Goal: Task Accomplishment & Management: Complete application form

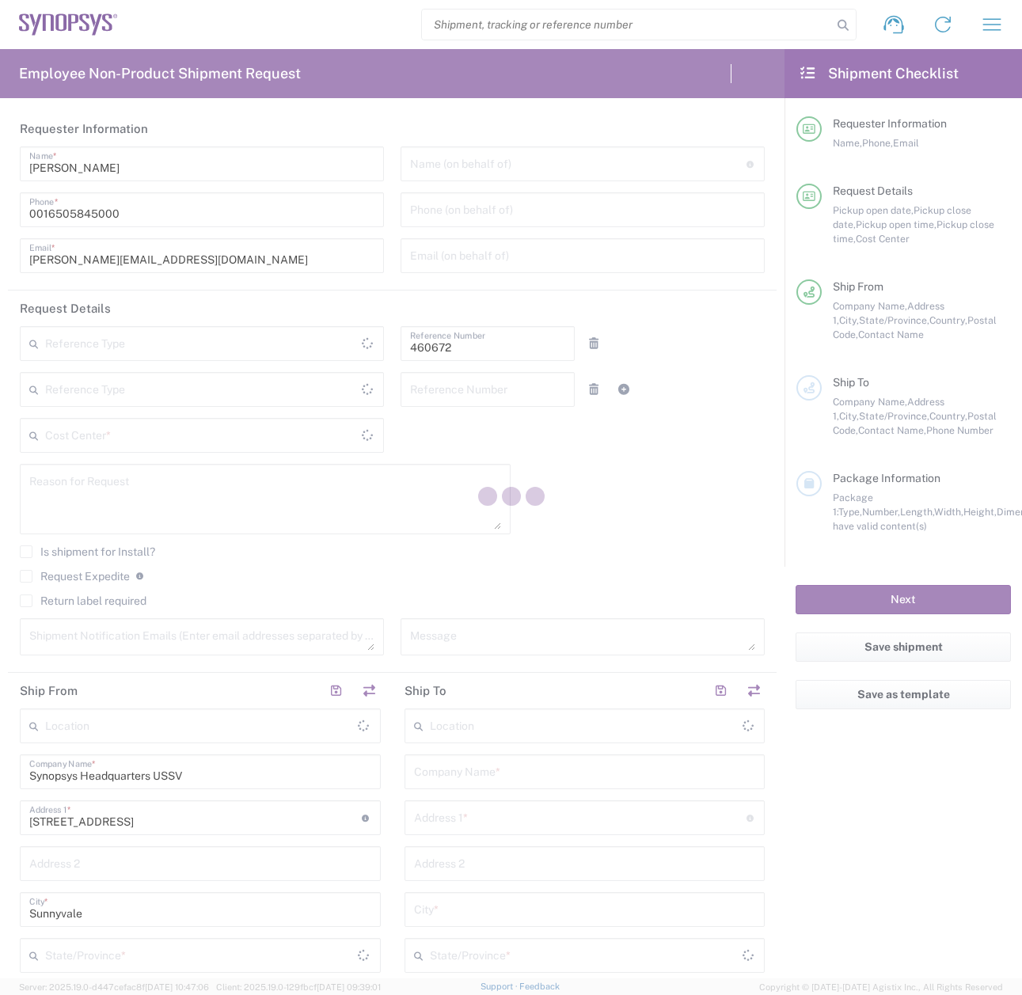
type input "Department"
type input "US01, FIN, Distri 460672"
type input "[US_STATE]"
type input "[GEOGRAPHIC_DATA]"
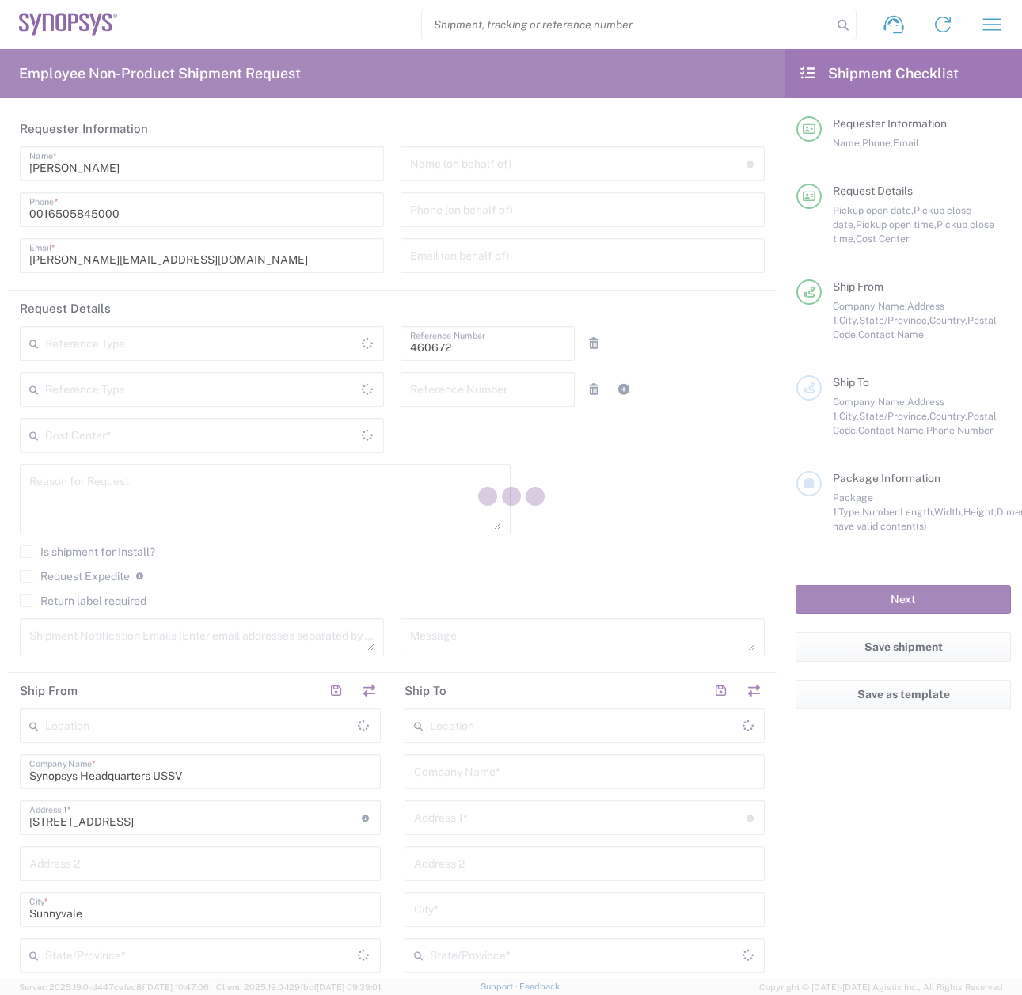
type input "Delivered at Place"
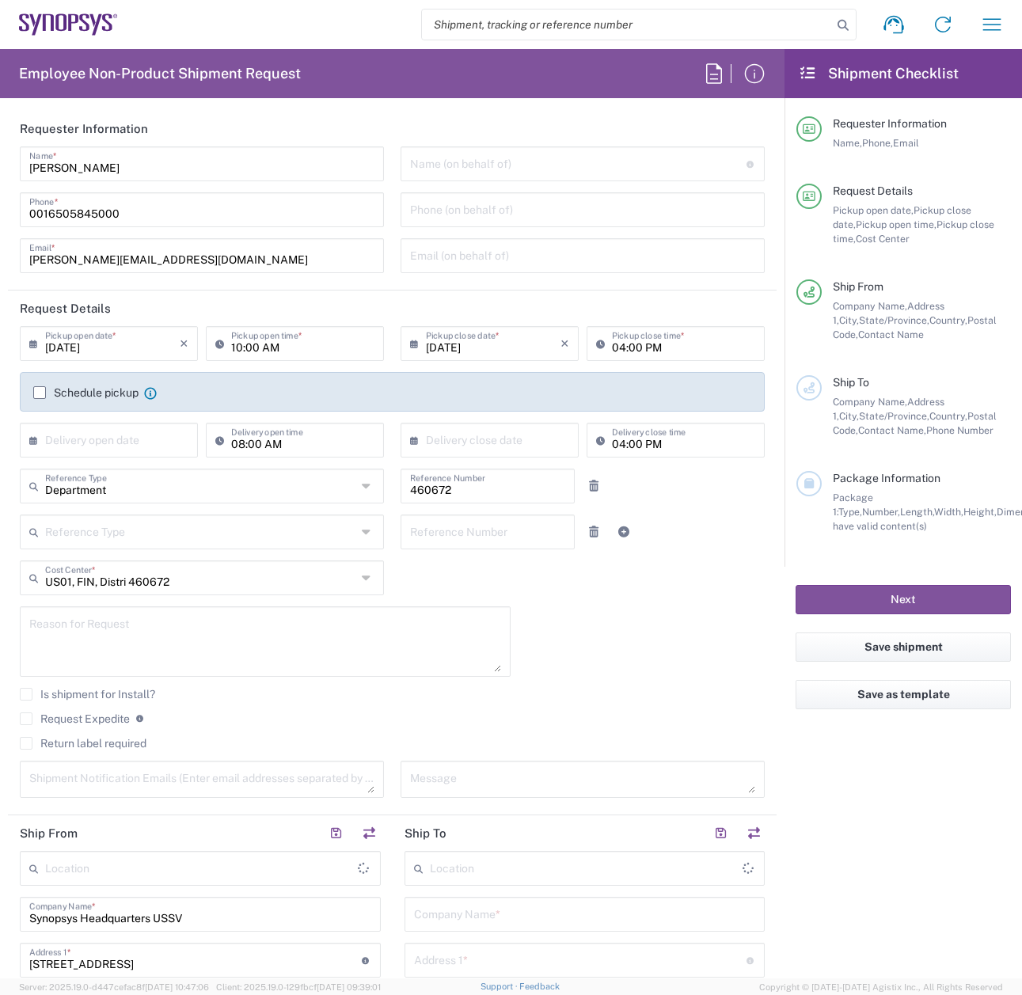
type input "Headquarters USSV"
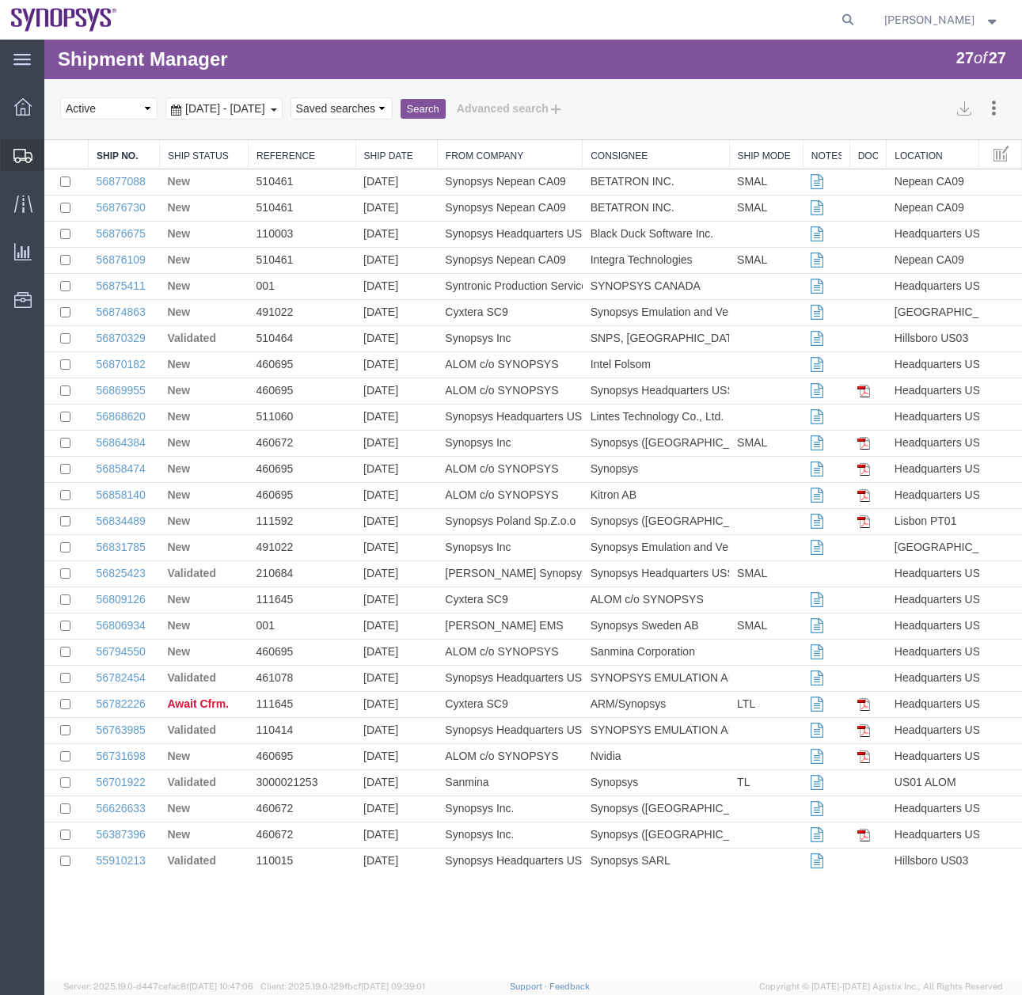
click at [16, 158] on icon at bounding box center [22, 156] width 19 height 14
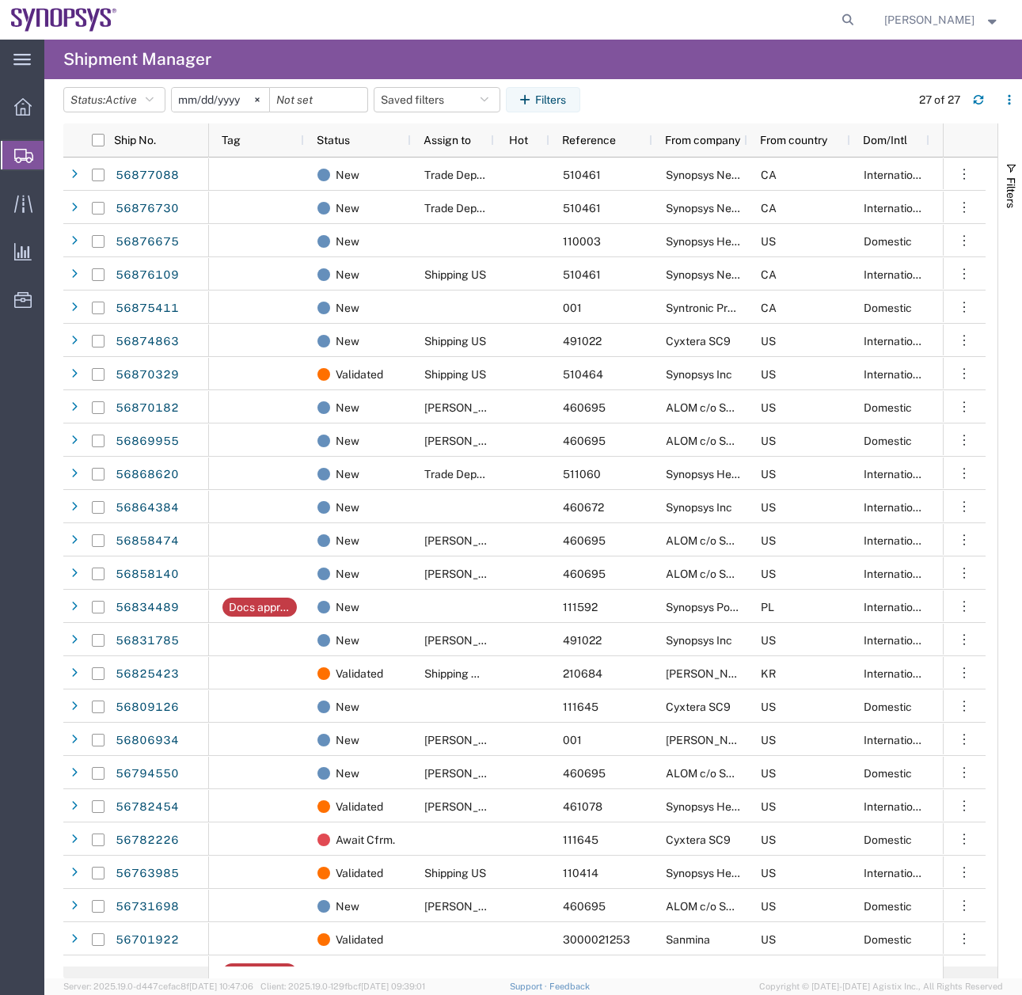
click at [0, 0] on span "Create Shipment" at bounding box center [0, 0] width 0 height 0
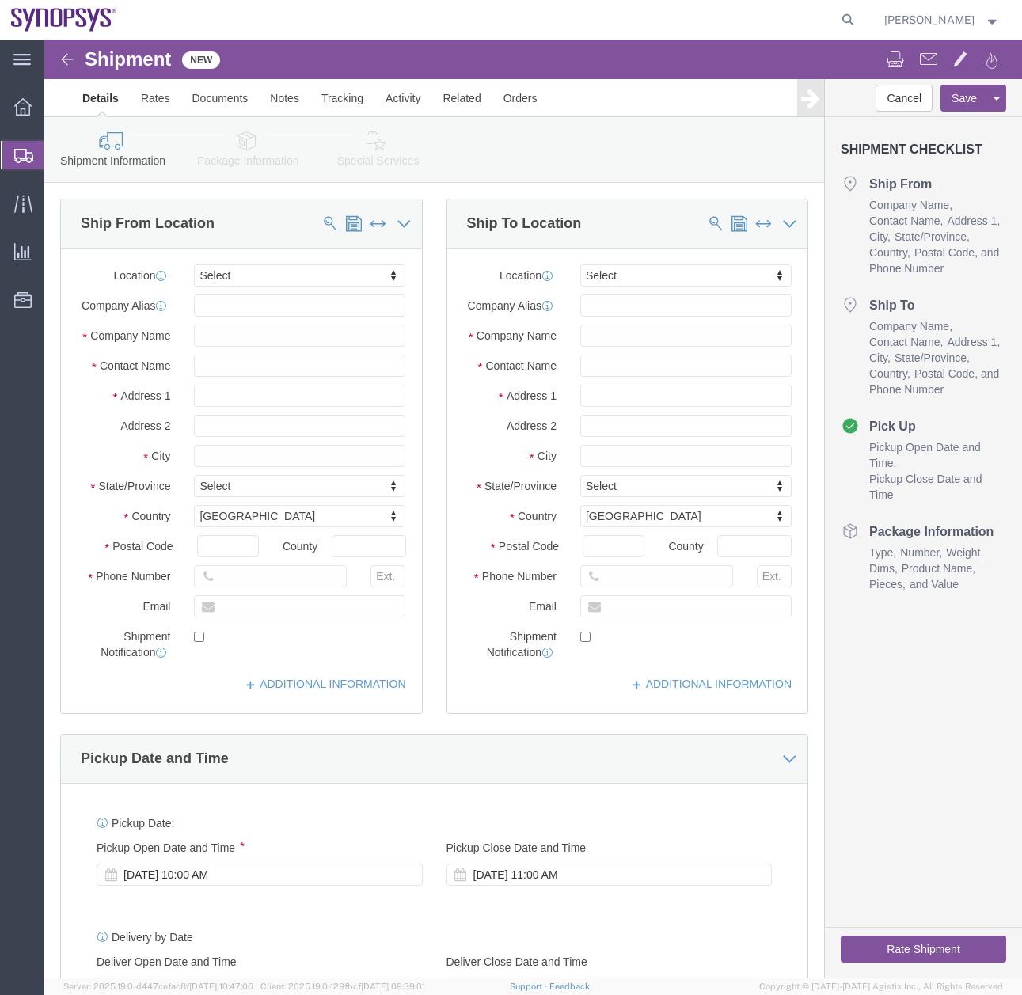
select select
type input "s"
type input "ussv"
select select "63204"
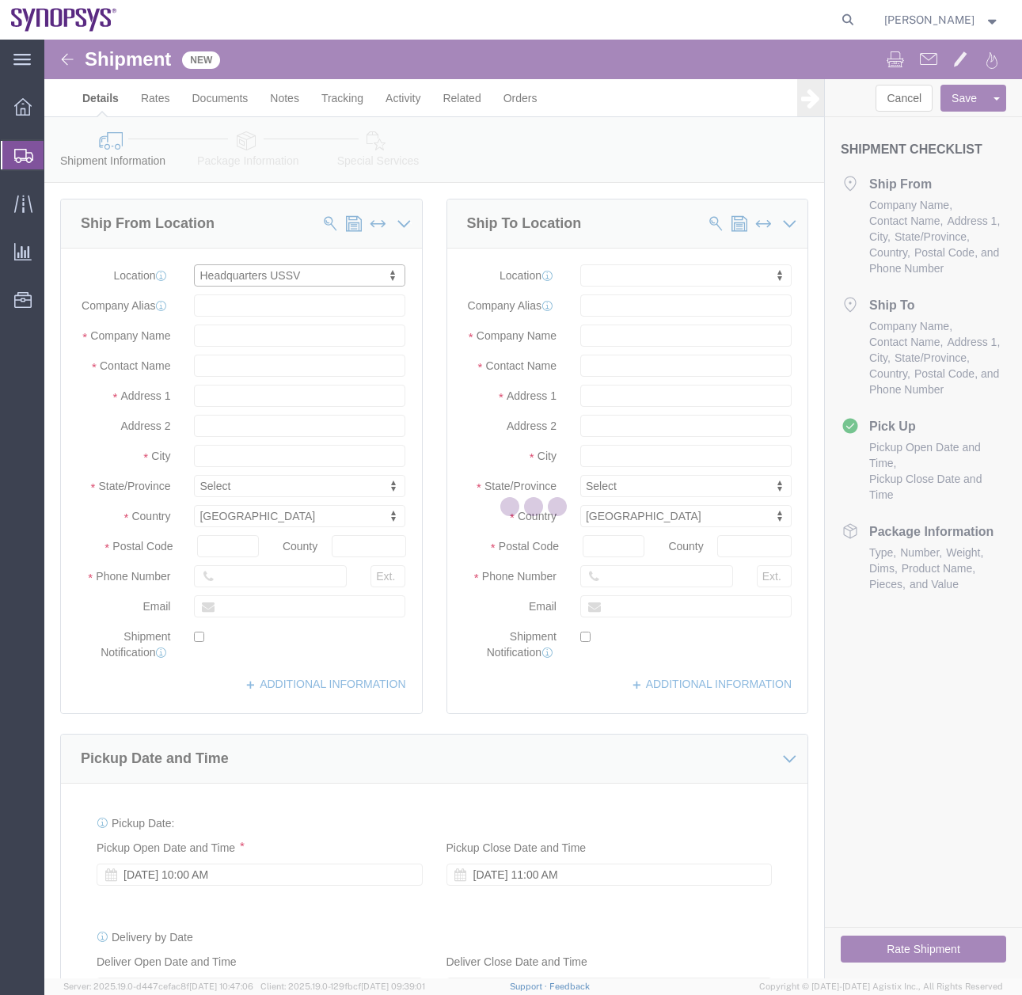
type input "[STREET_ADDRESS]"
type input "94085"
type input "6505845000"
type input "USSV"
type input "Synopsys Headquarters USSV"
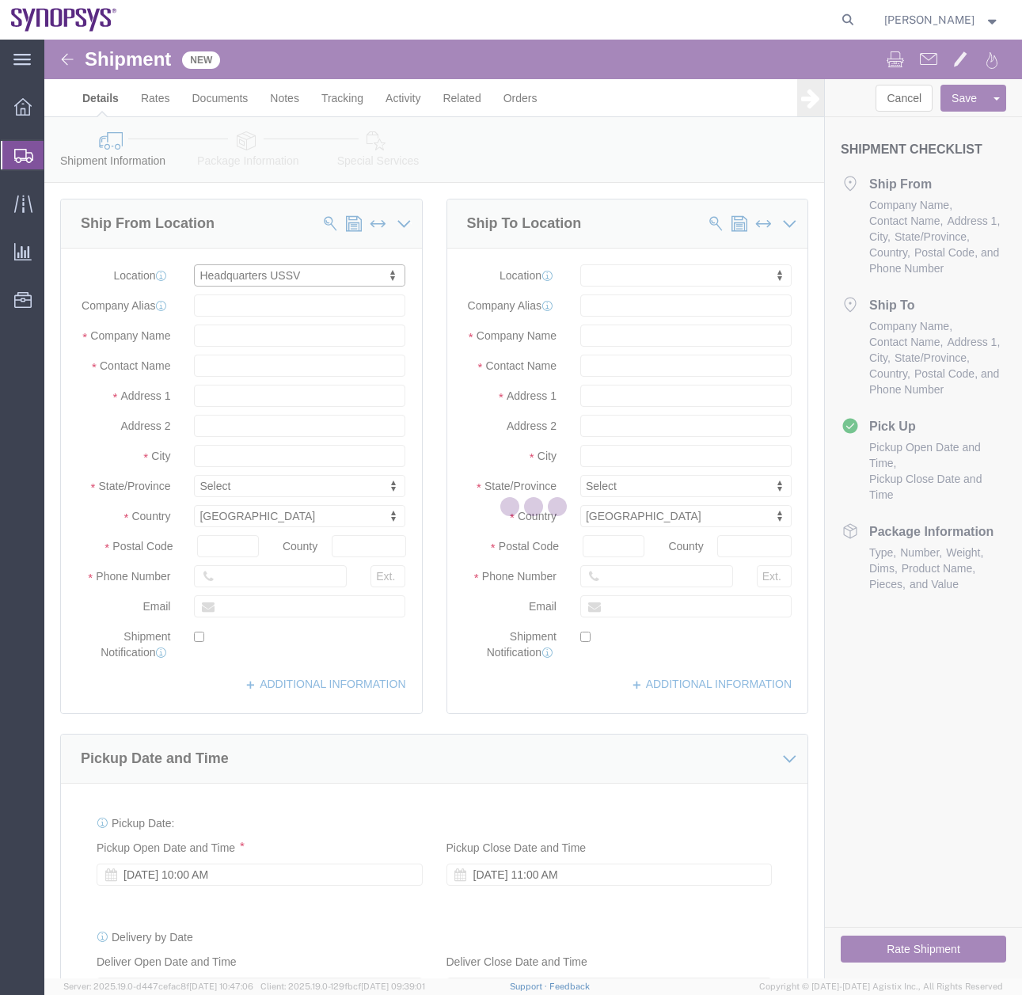
type input "Sunnyvale"
select select "CA"
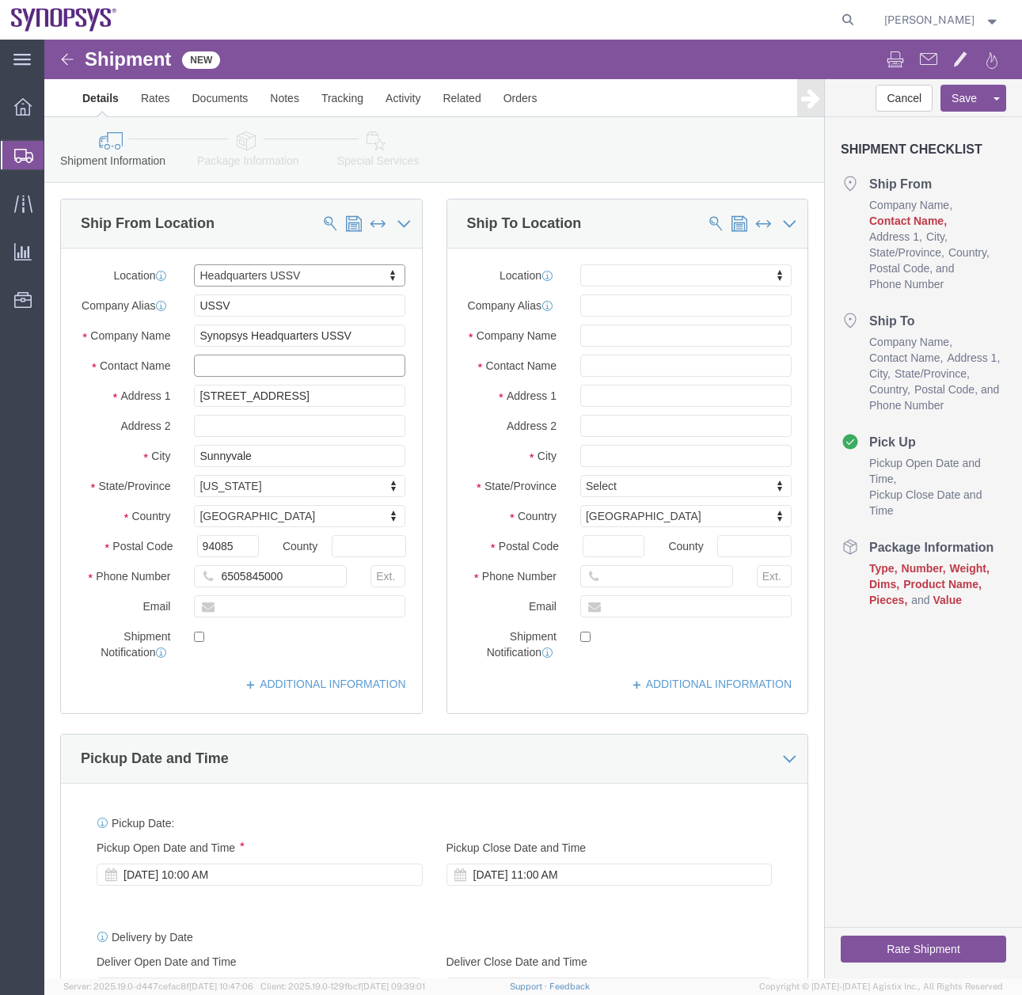
click input "text"
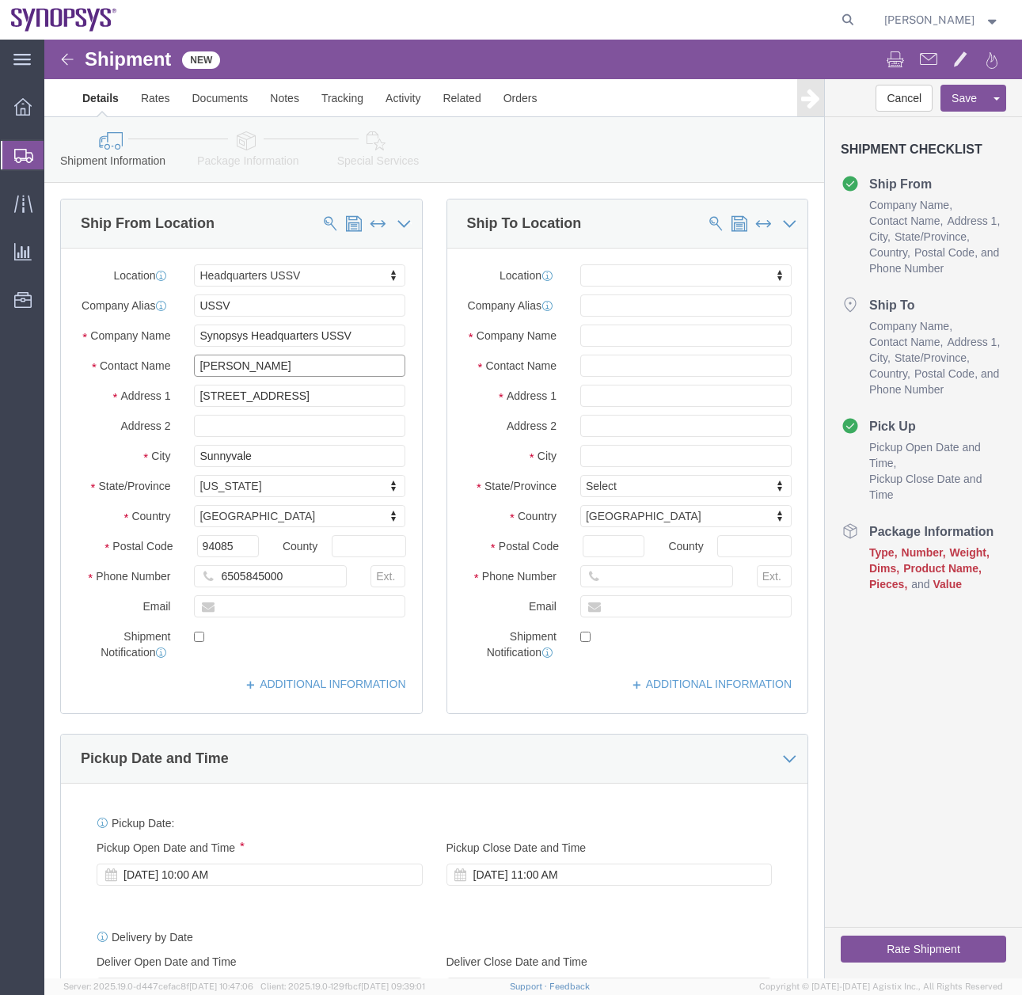
type input "Vicky Gardner"
paste input "vgardne@synopsys.com"
type input "vgardne@synopsys.com"
click input "checkbox"
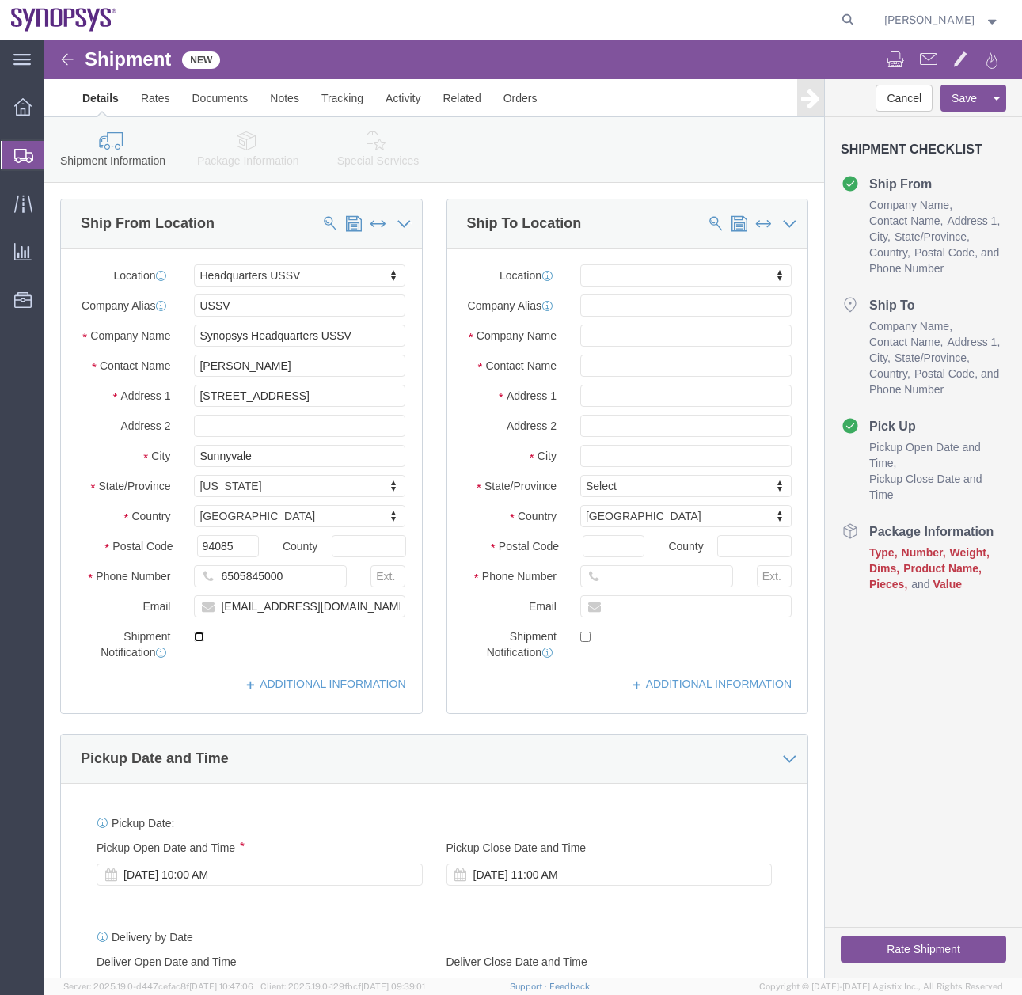
checkbox input "true"
paste input "dtmenovi@synopsys.com"
type input "dtmenovi@synopsys.com"
checkbox input "true"
click input "text"
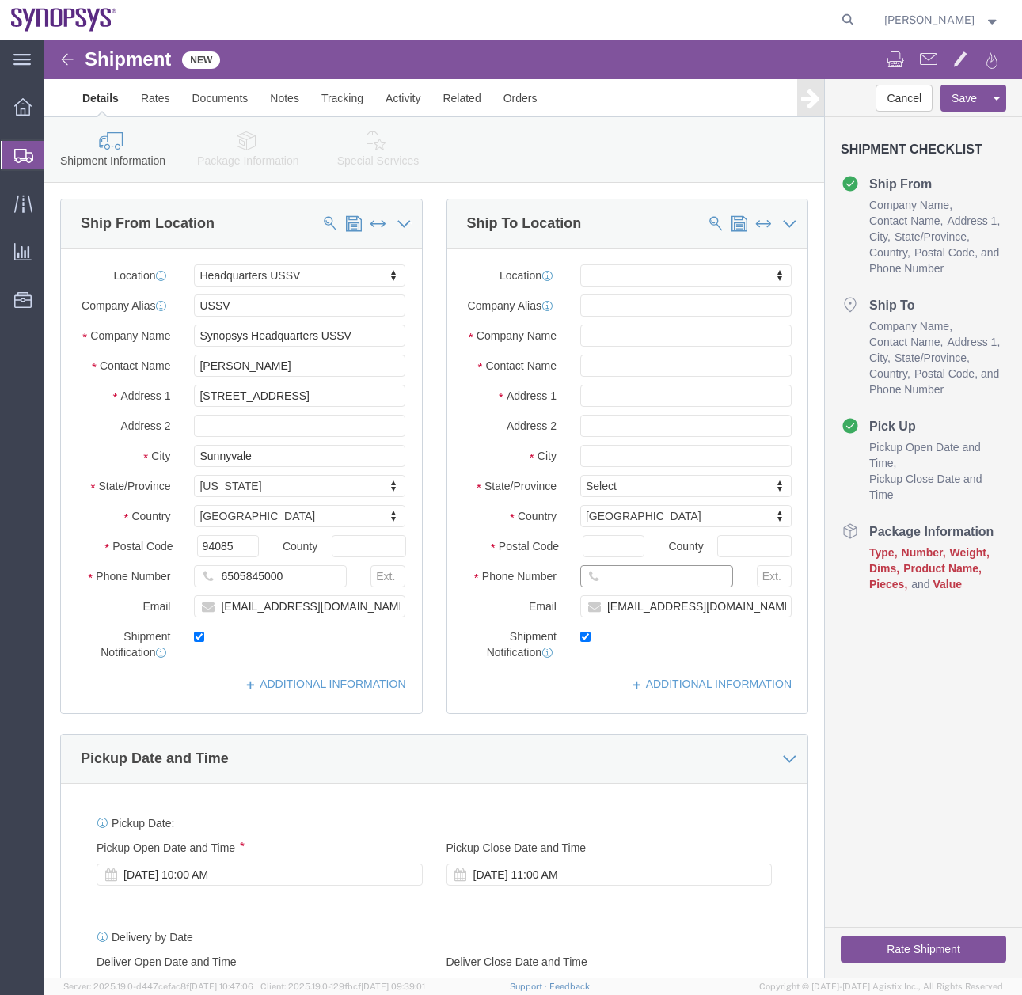
click input "text"
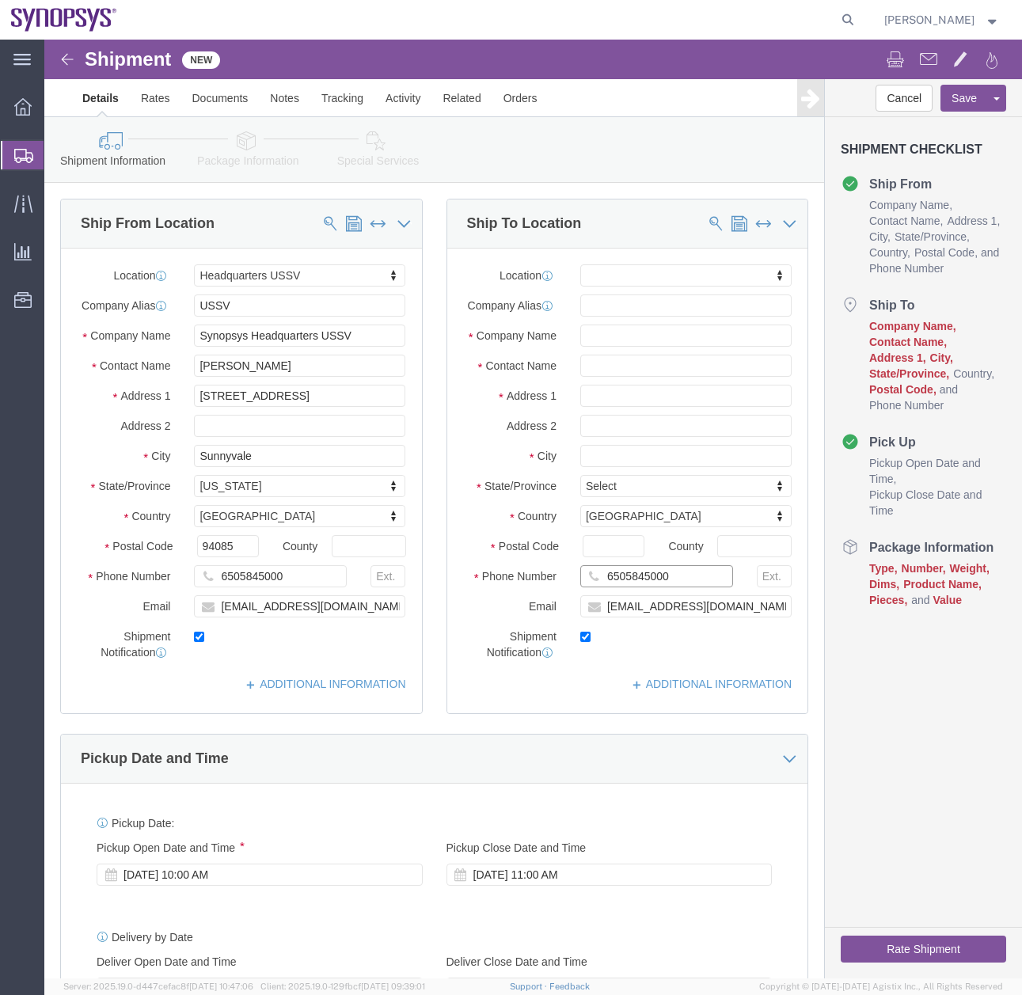
type input "6505845000"
click input "text"
type input "101 ANSYS Corporate"
click input "text"
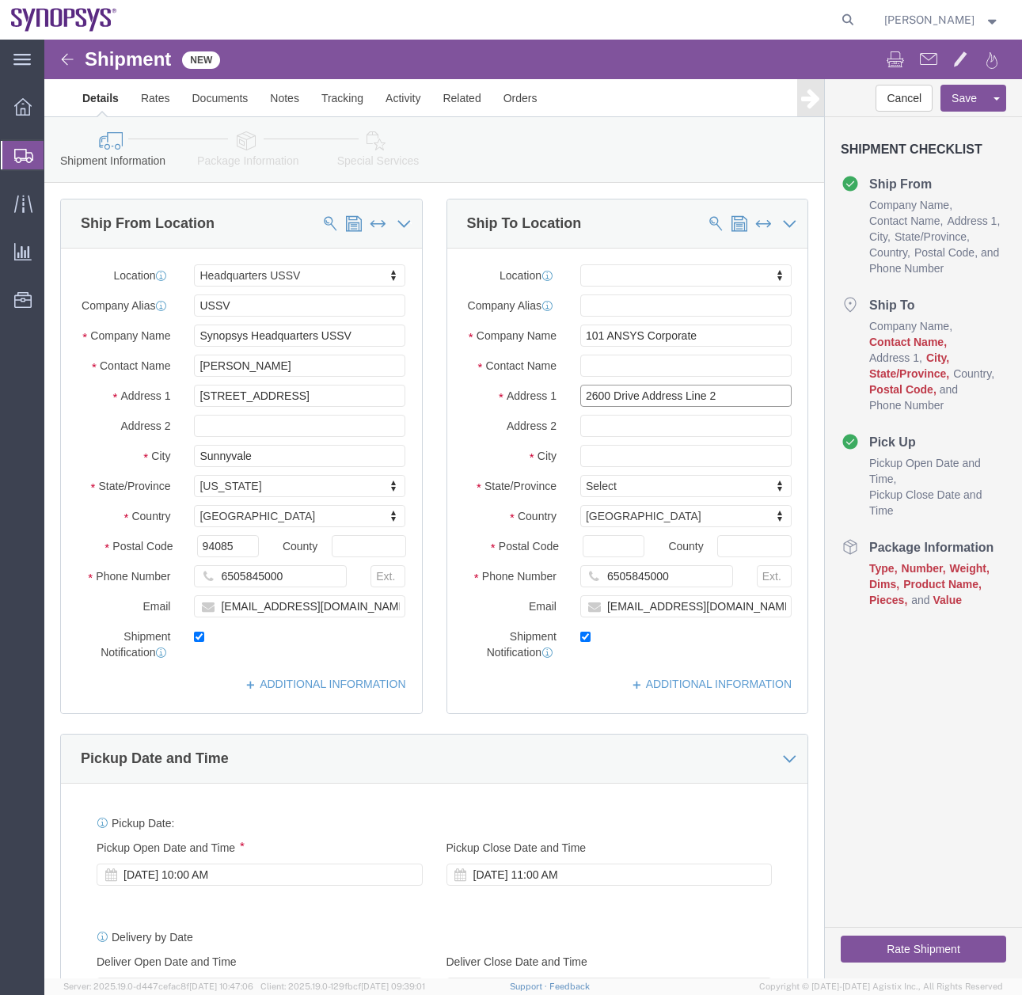
type input "2600 Drive Address Line 2"
select select
click input "text"
drag, startPoint x: 660, startPoint y: 295, endPoint x: 640, endPoint y: 303, distance: 22.3
click div "Location My Profile Location Aachen DE04 Agrate Brianza IT01 Aschheim DE02 Atla…"
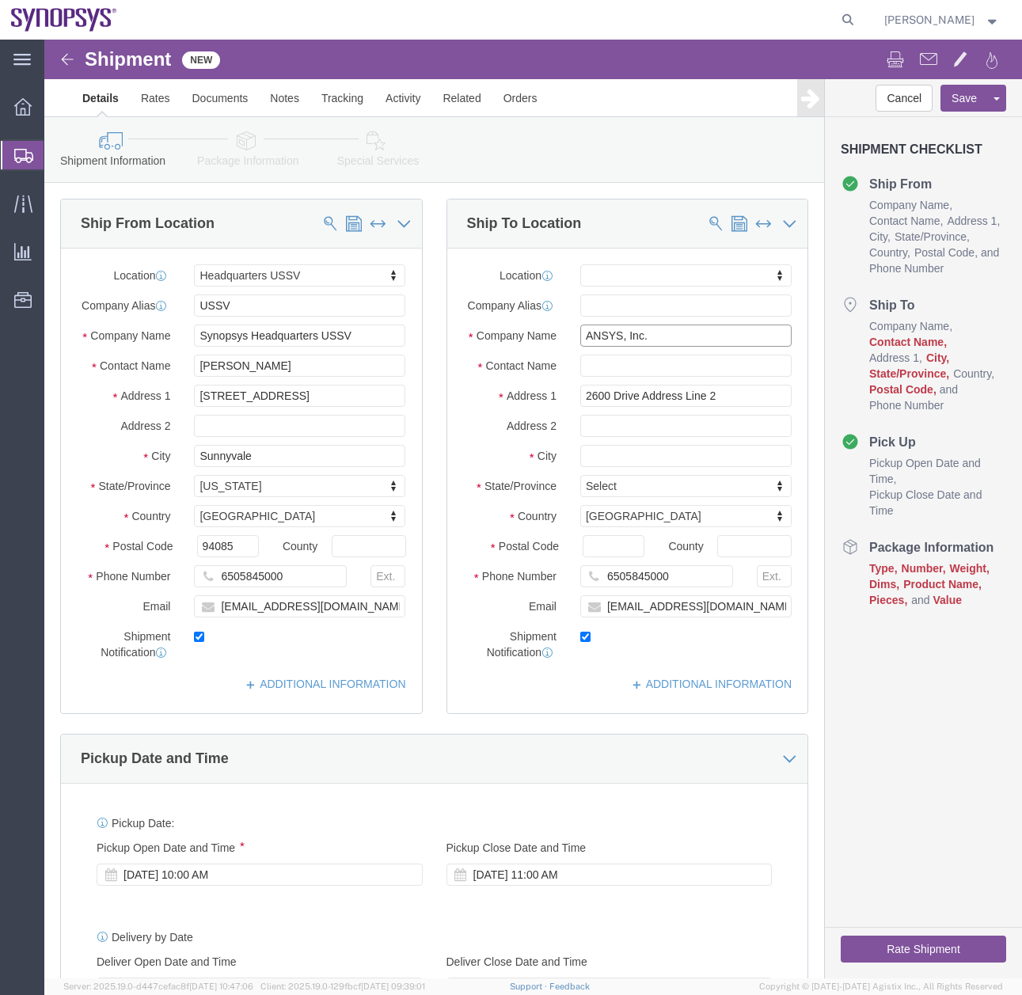
type input "ANSYS, Inc."
click input "2600 Drive Address Line 2"
type input "2600 Ansys Dr"
select select
click input "text"
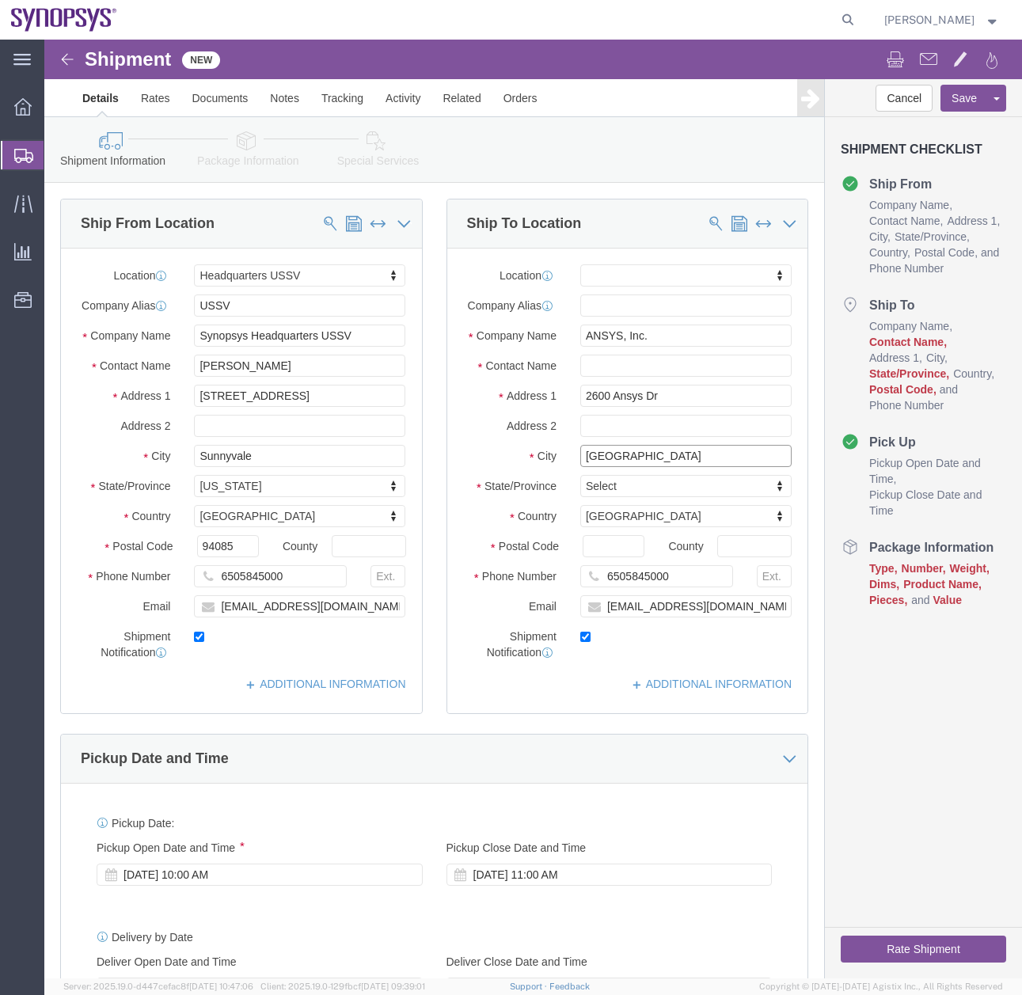
type input "Canonsburg"
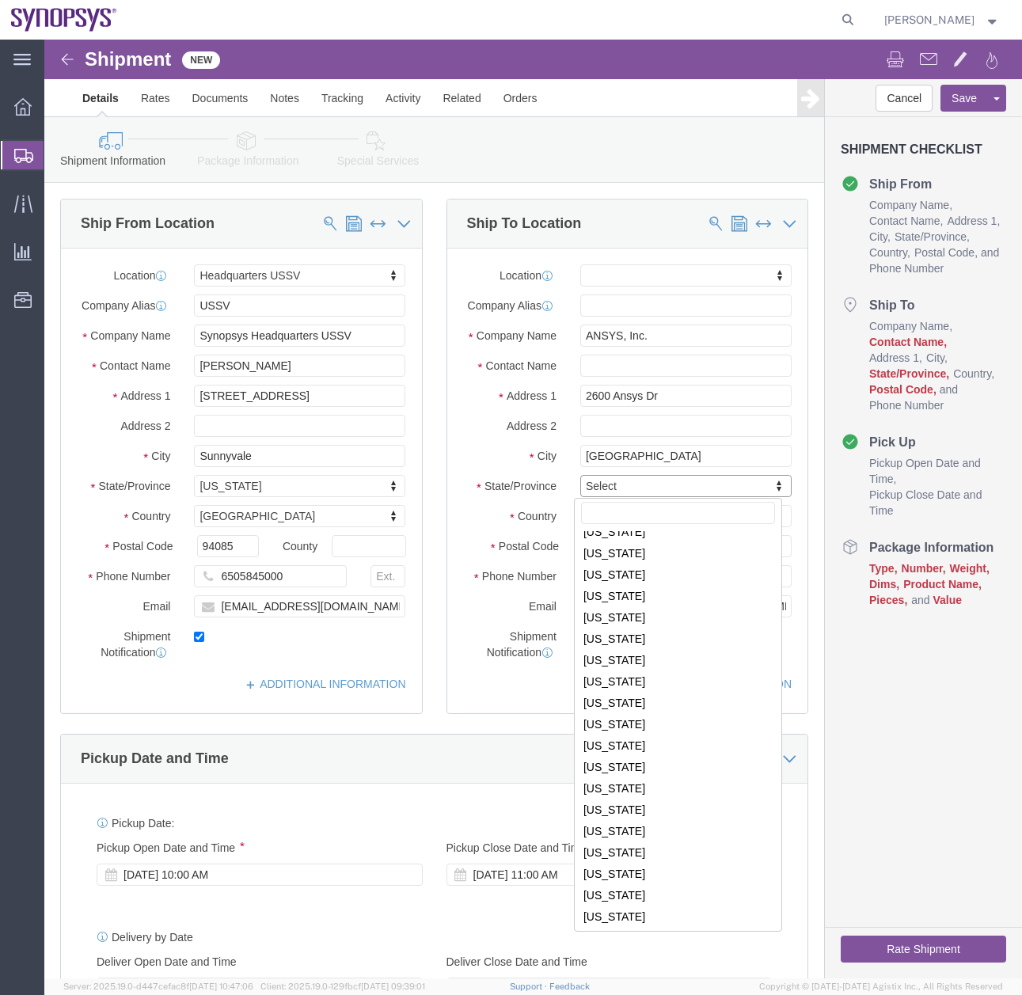
scroll to position [674, 0]
select select
select select "PA"
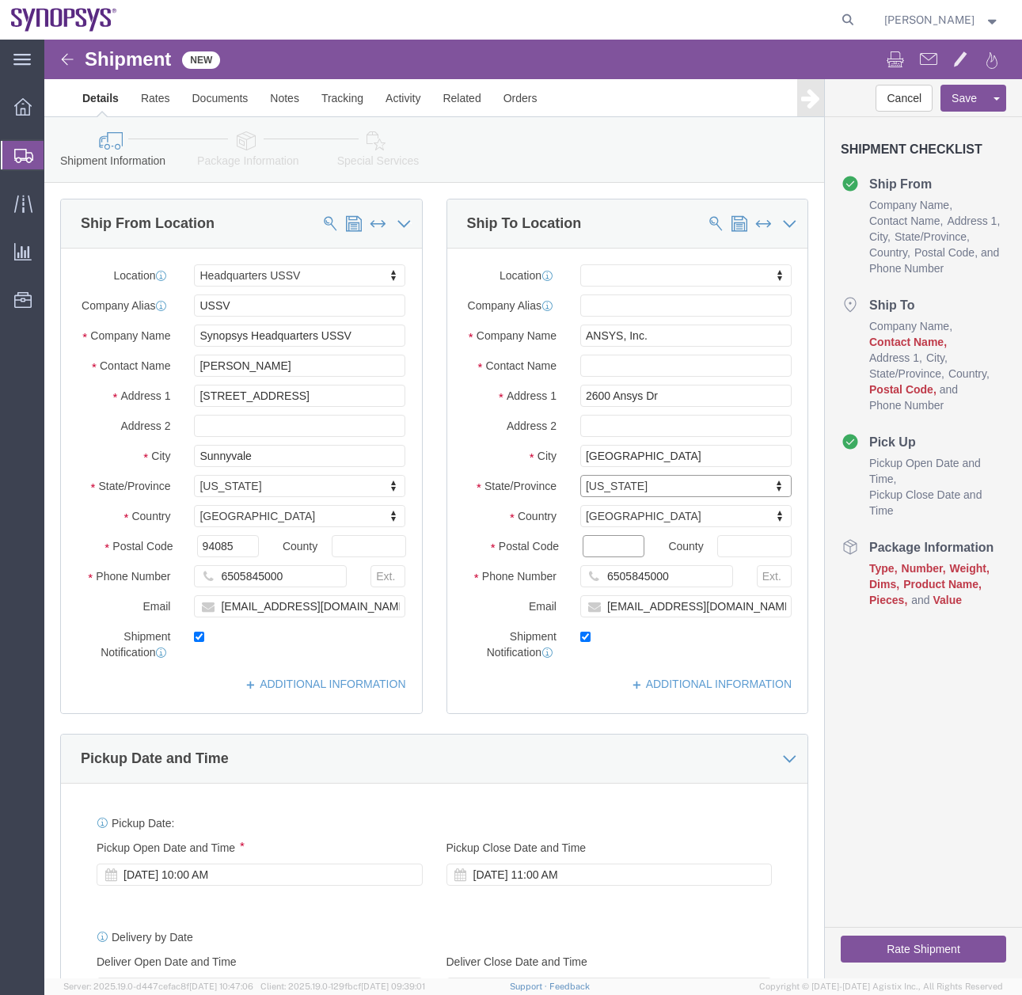
click input "Postal Code"
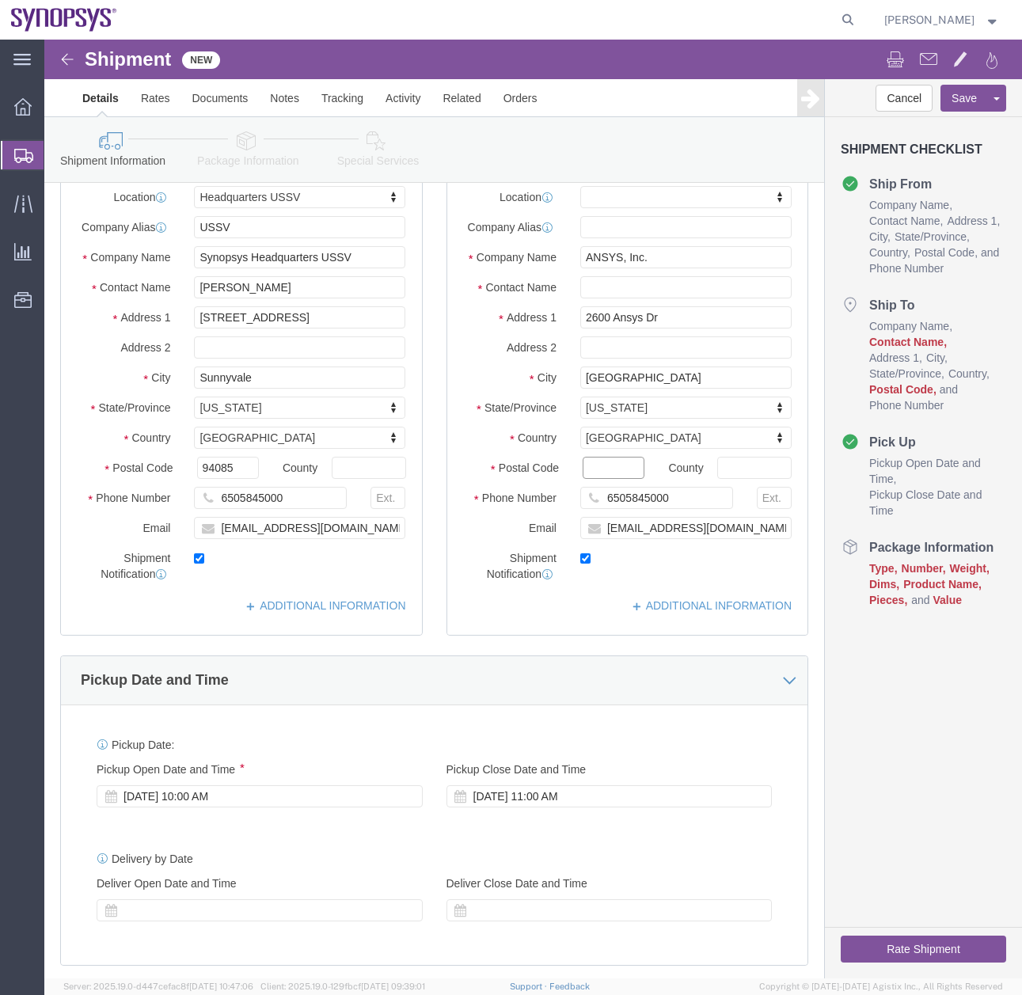
scroll to position [76, 0]
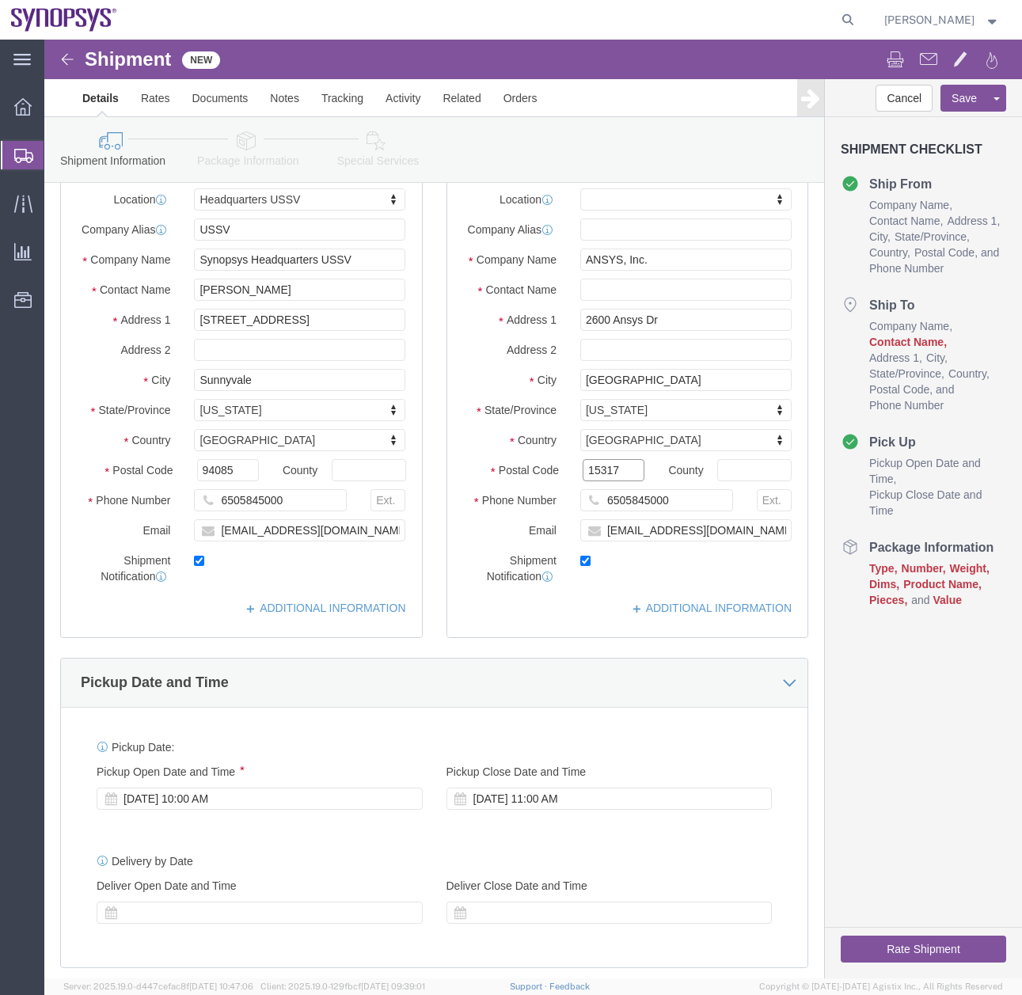
type input "15317"
select select
drag, startPoint x: 633, startPoint y: 461, endPoint x: 557, endPoint y: 487, distance: 79.6
click div "Phone Number 6505845000"
type input "8444626797"
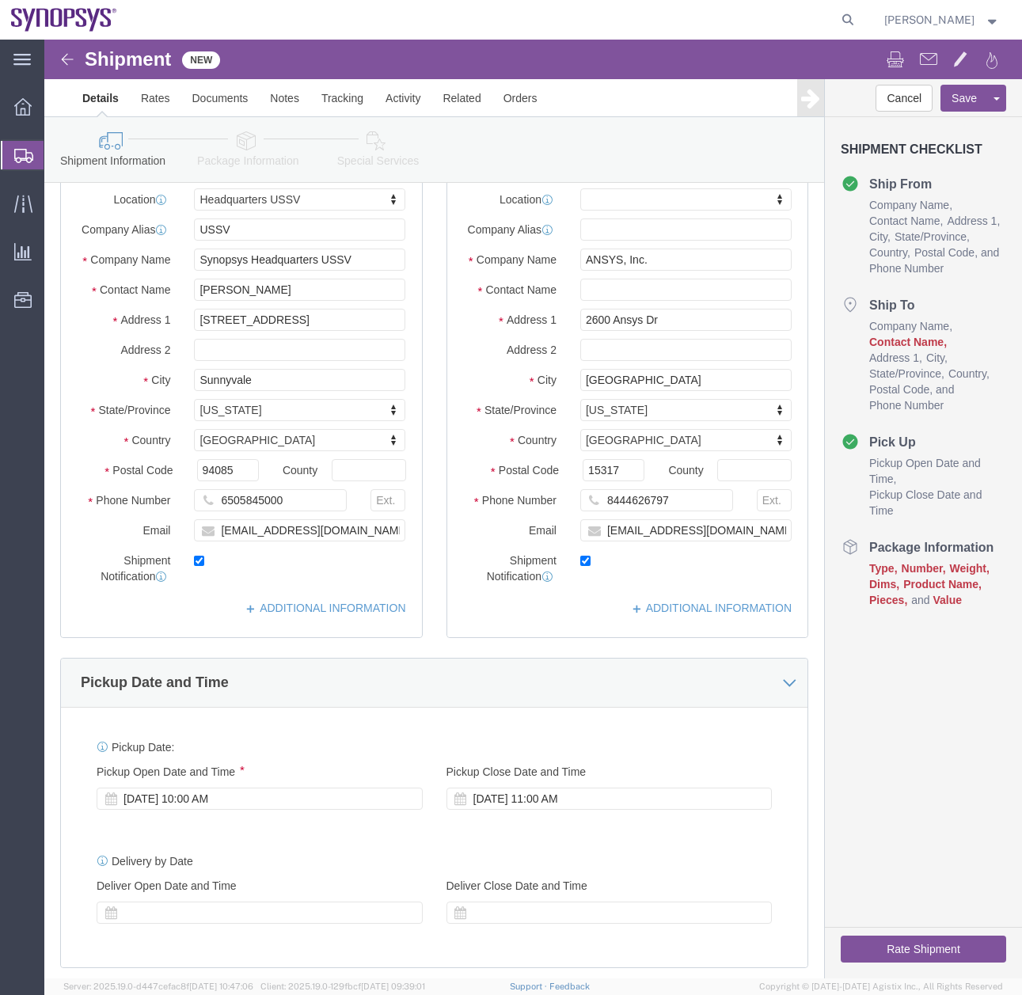
click div "Cancel Save Assign To Save As Template Shipment Checklist Ship From Company Nam…"
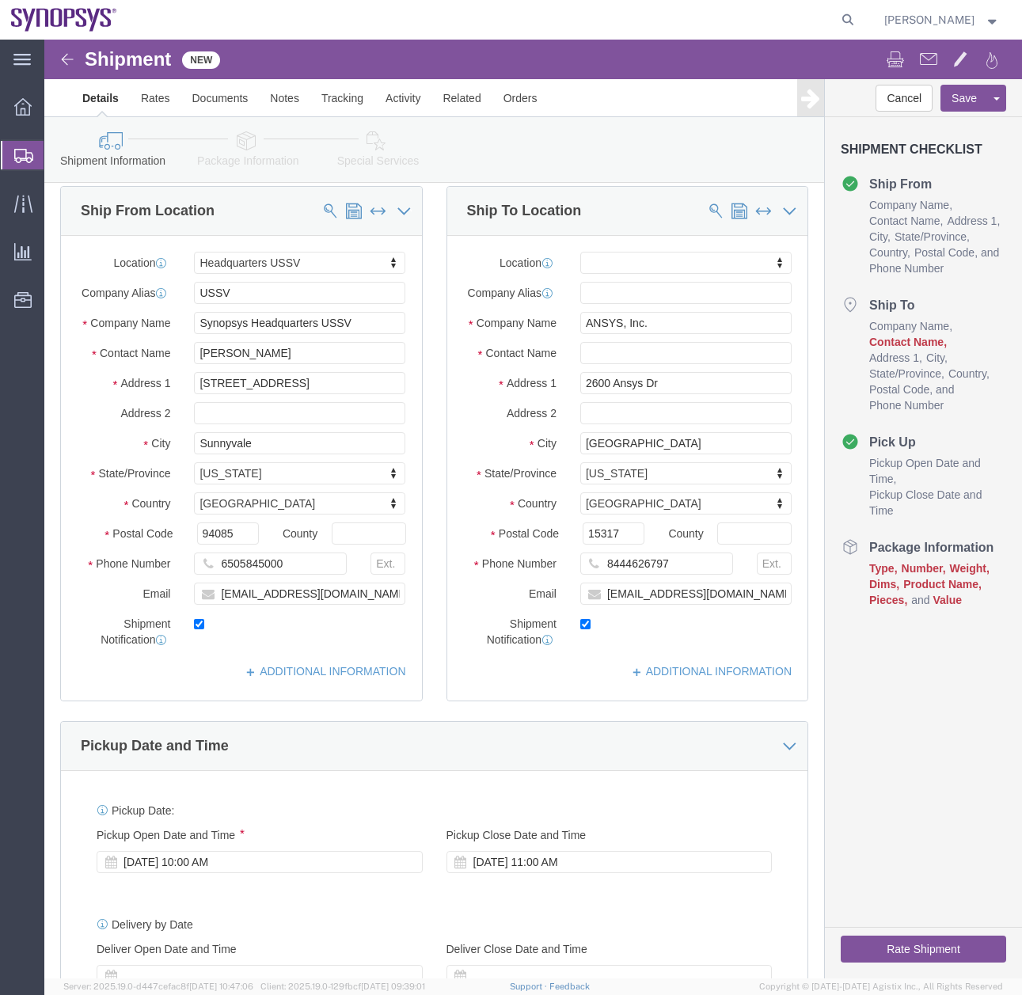
scroll to position [0, 0]
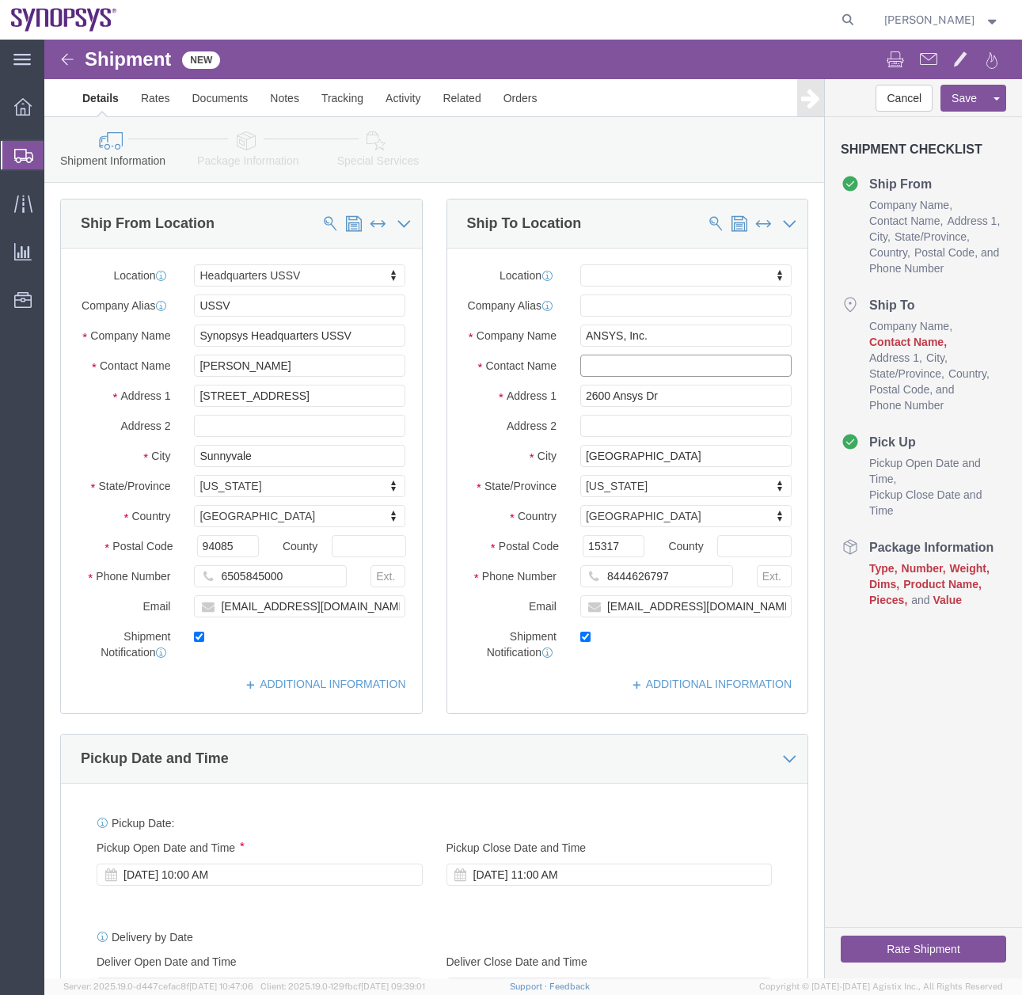
click input "text"
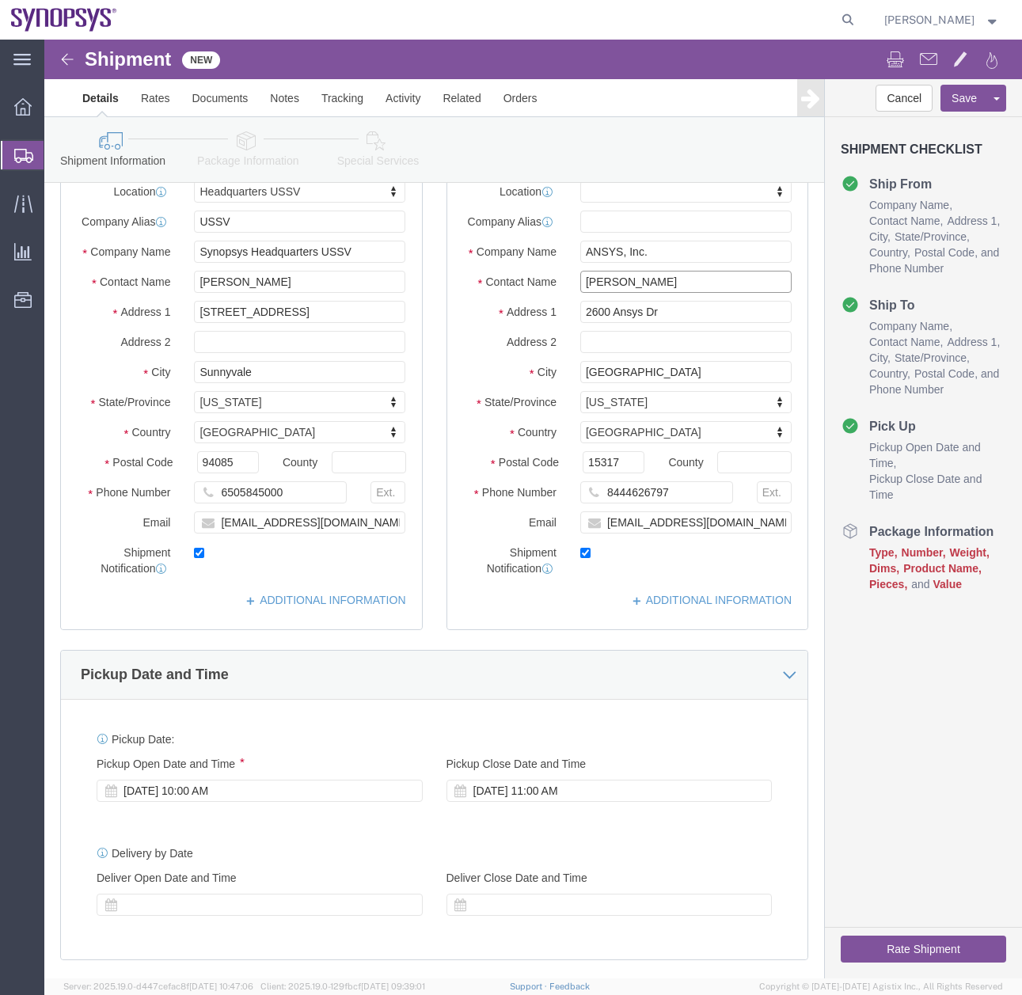
scroll to position [260, 0]
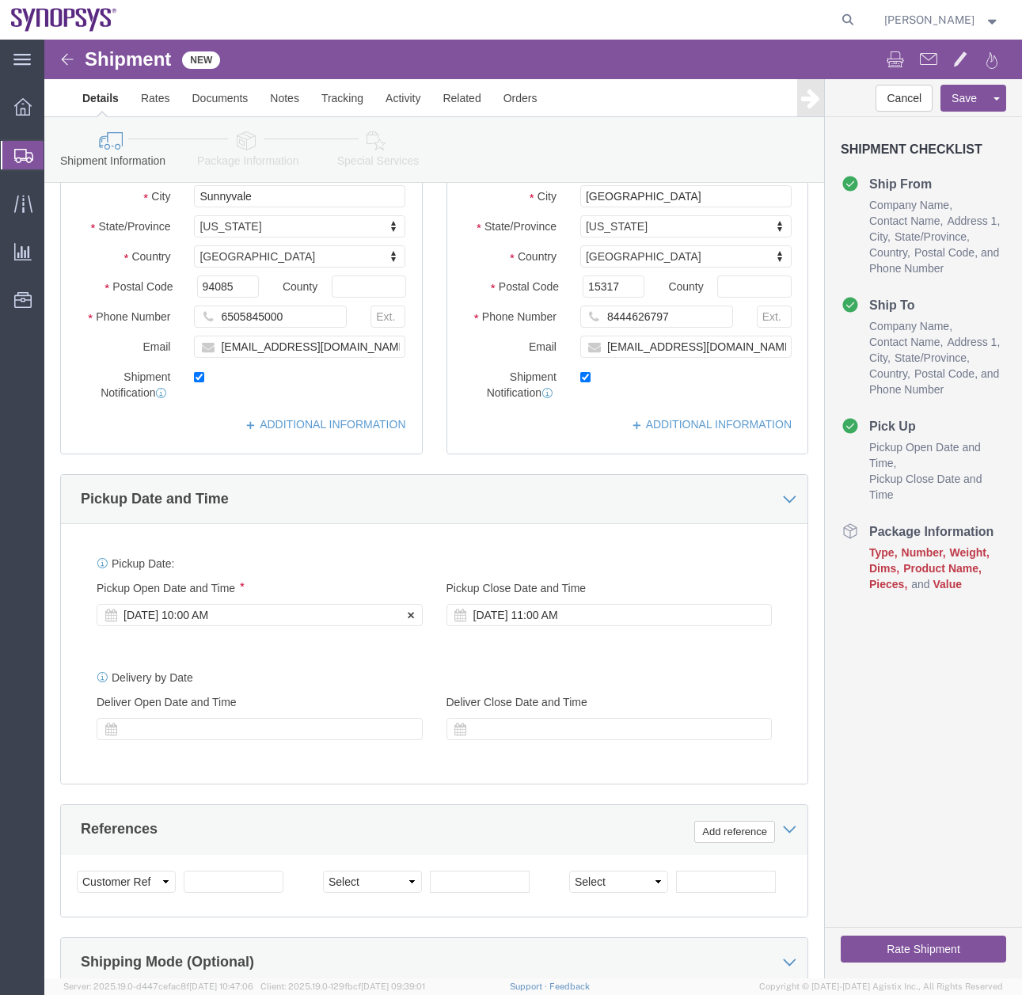
type input "Don Menovich"
click div "Sep 19 2025 10:00 AM"
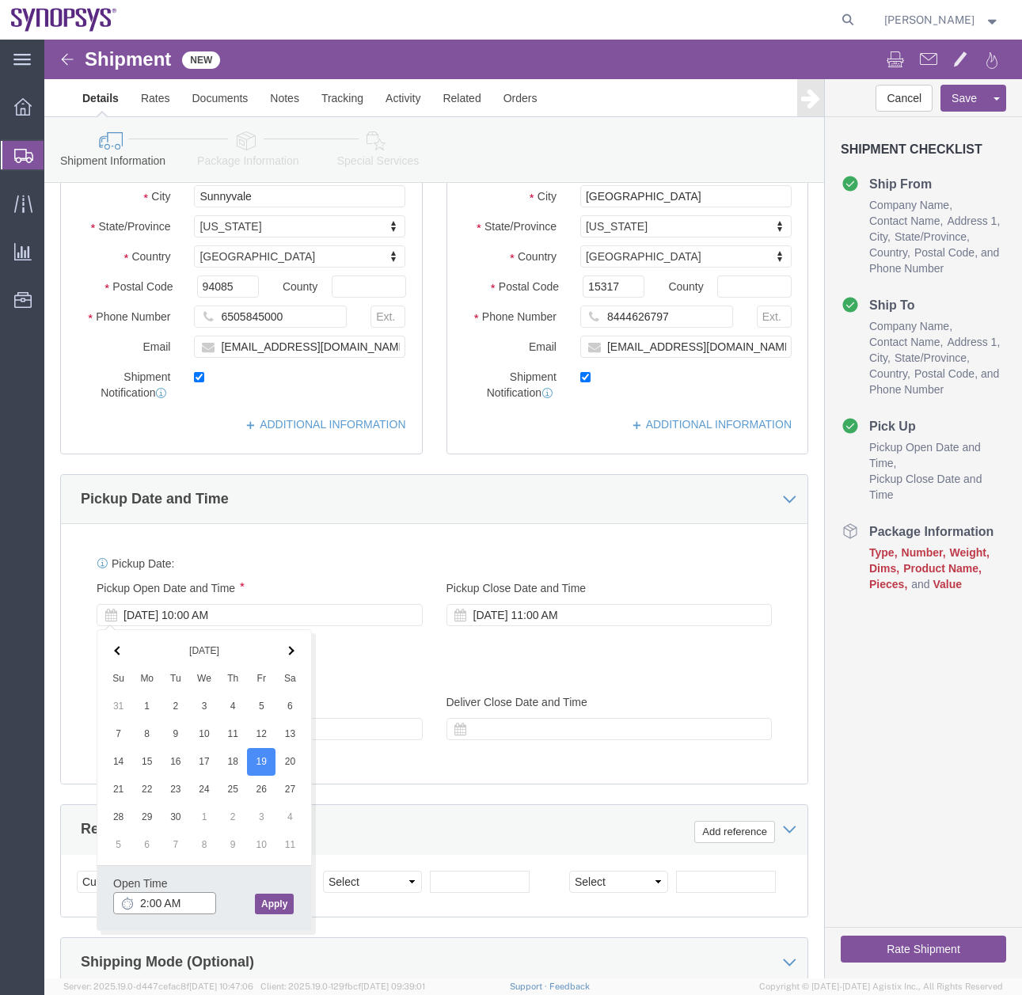
click input "2:00 AM"
click button "Apply"
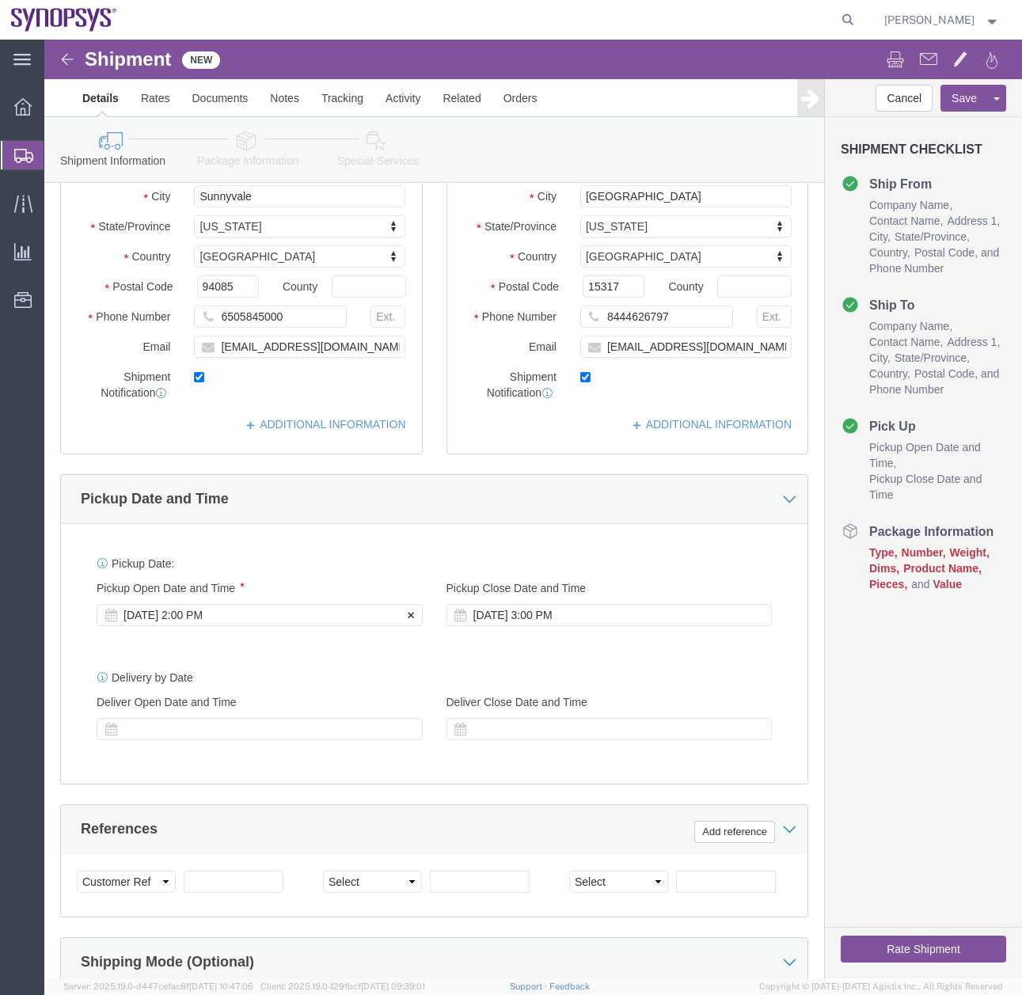
click div "Sep 19 2025 2:00 PM"
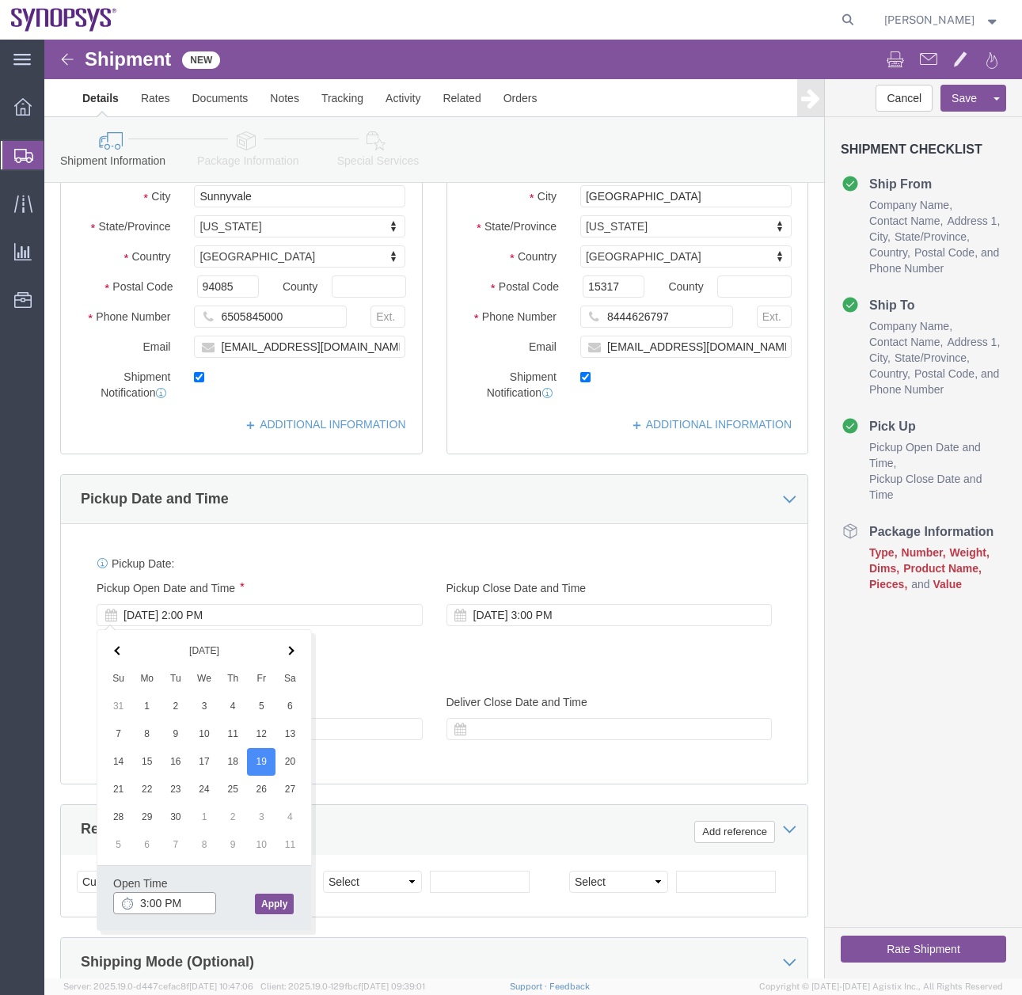
type input "3:00 PM"
click button "Apply"
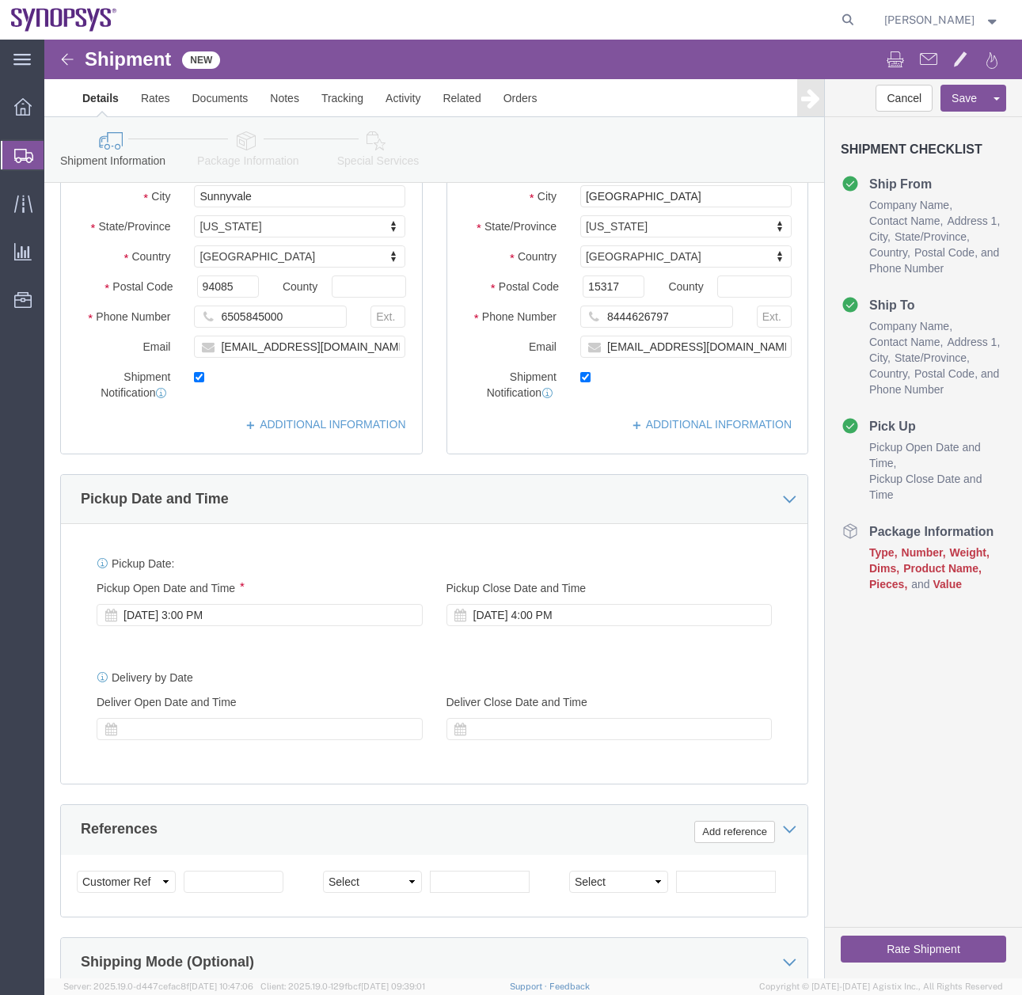
click icon
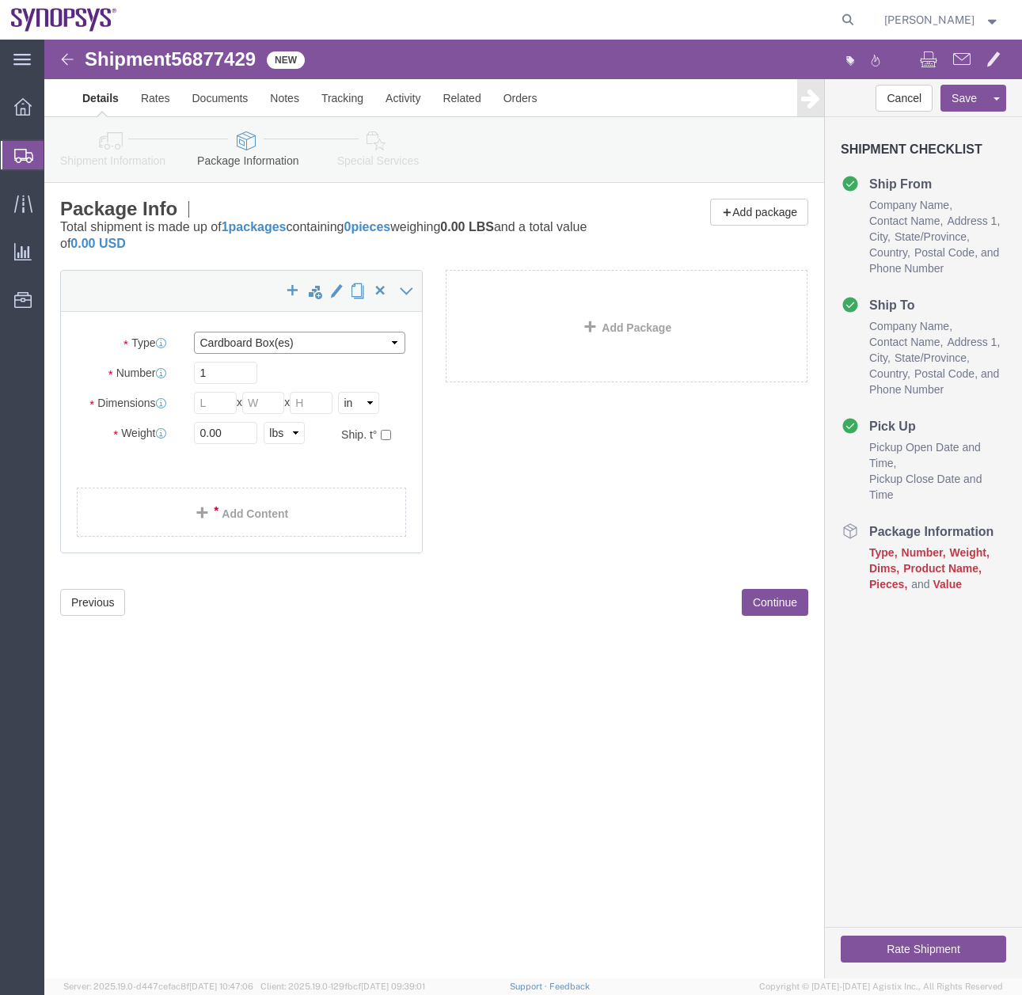
click select "Select Bale(s) Basket(s) Bolt(s) Bottle(s) Buckets Bulk Bundle(s) Can(s) Cardbo…"
select select "PAK"
click select "Select Bale(s) Basket(s) Bolt(s) Bottle(s) Buckets Bulk Bundle(s) Can(s) Cardbo…"
type input "10.25"
type input "12.75"
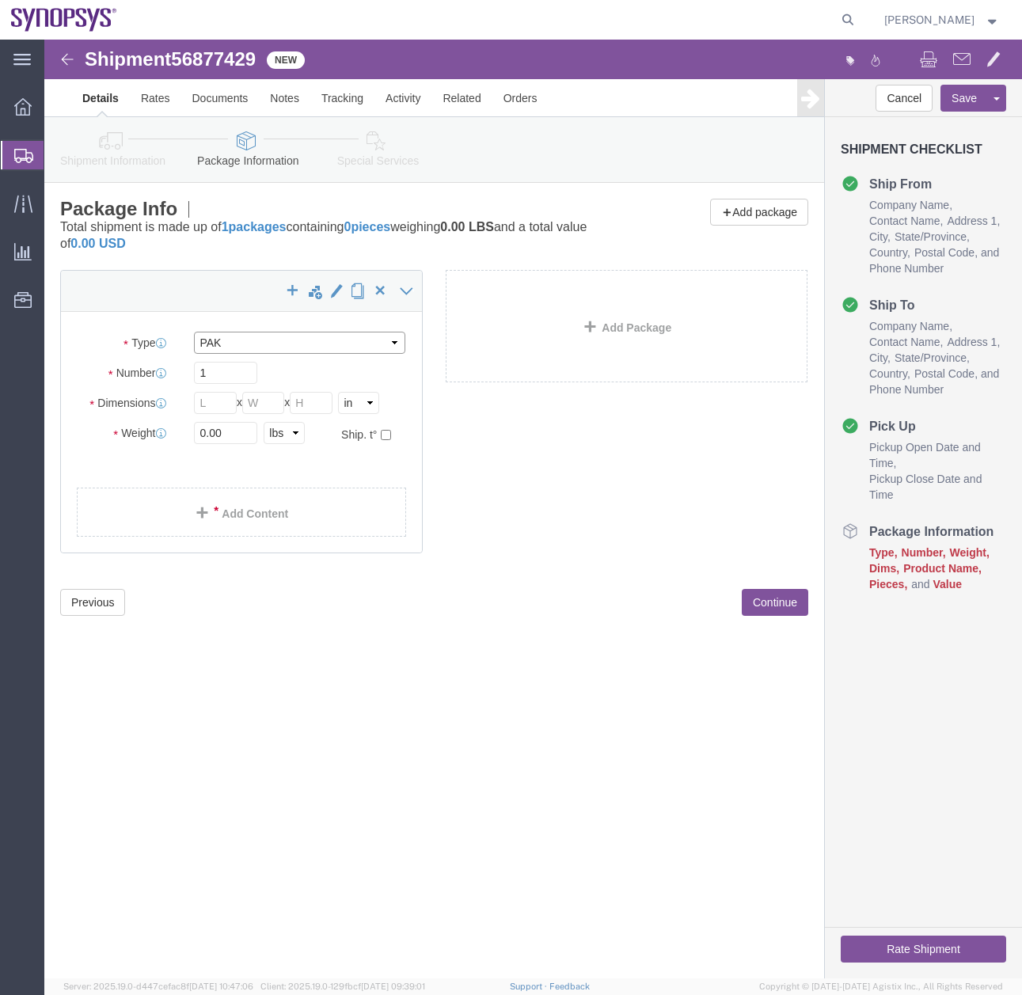
type input "1.00"
click div "Package Type Select Bale(s) Basket(s) Bolt(s) Bottle(s) Buckets Bulk Bundle(s) …"
type input "1"
click div "Shipment 56877429 New Details Rates Documents Notes Tracking Activity Related O…"
click link "Add Content"
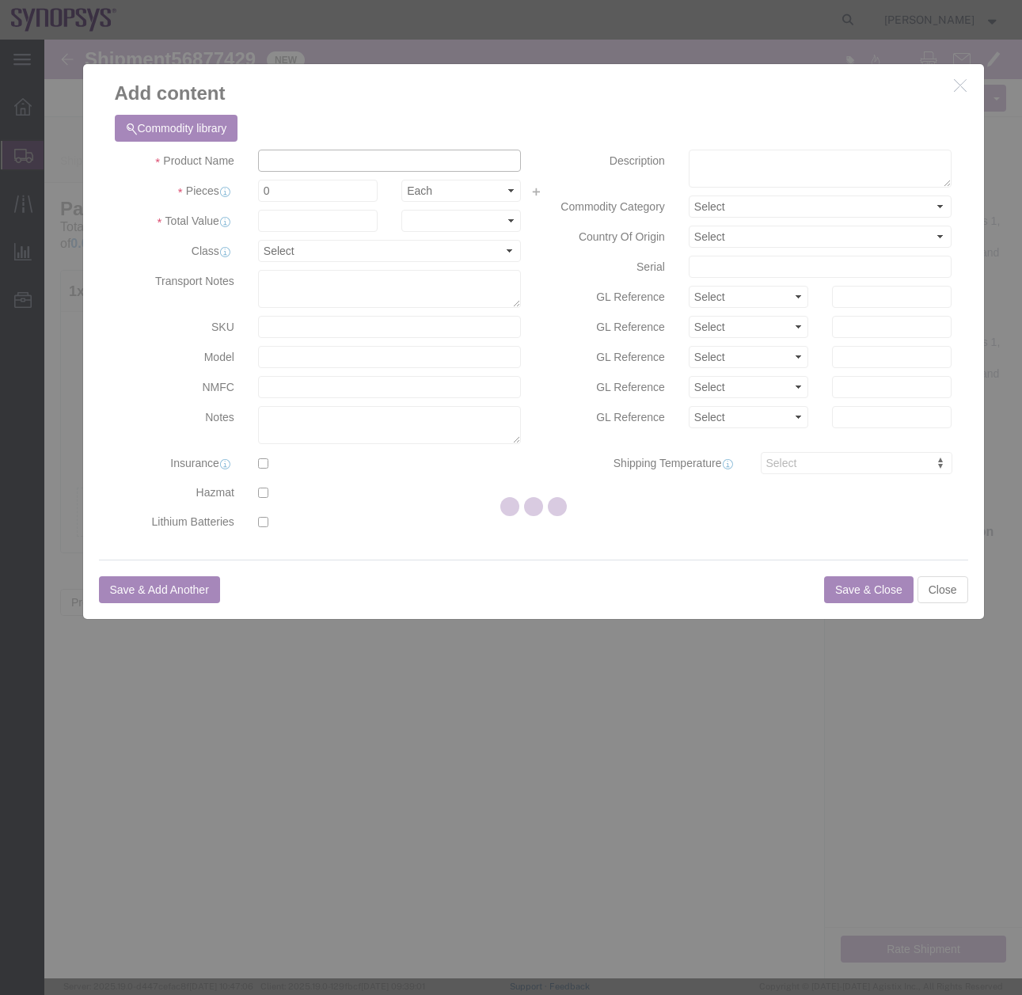
click input "text"
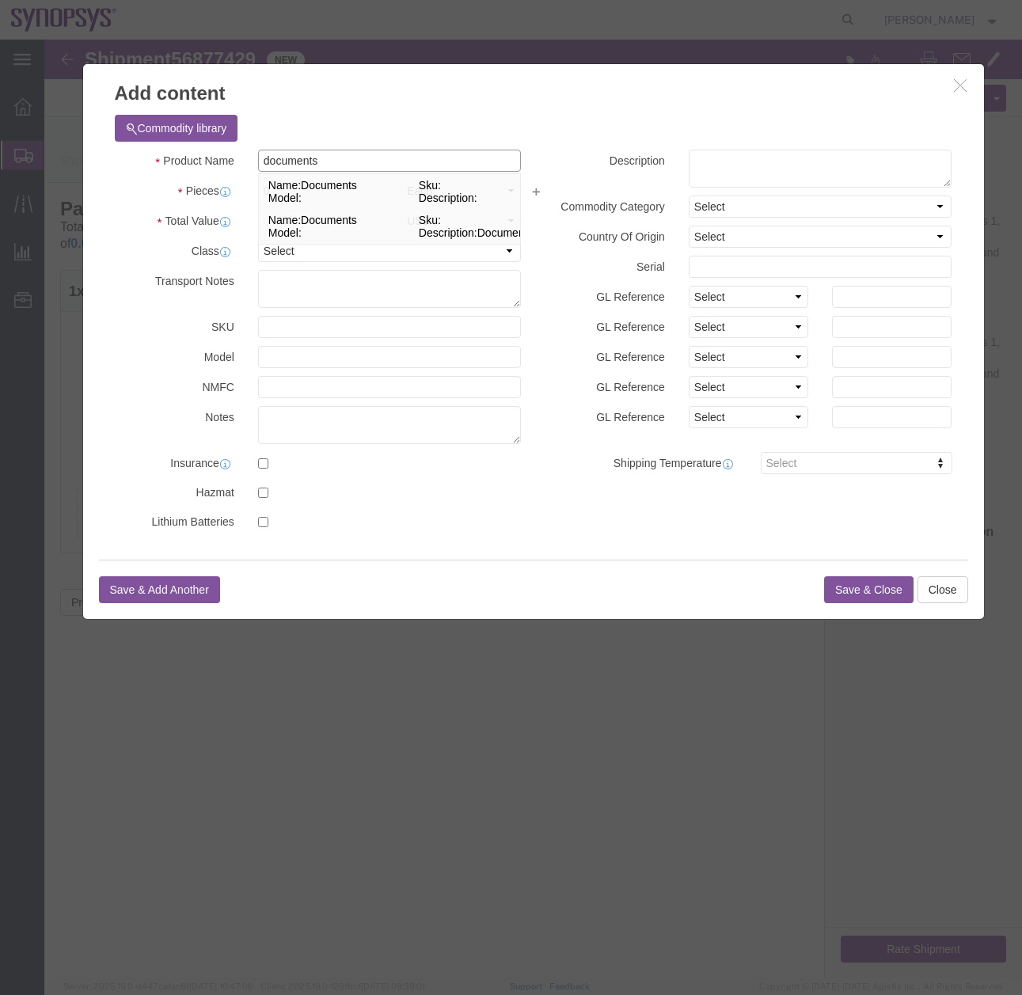
type input "documents"
click textarea
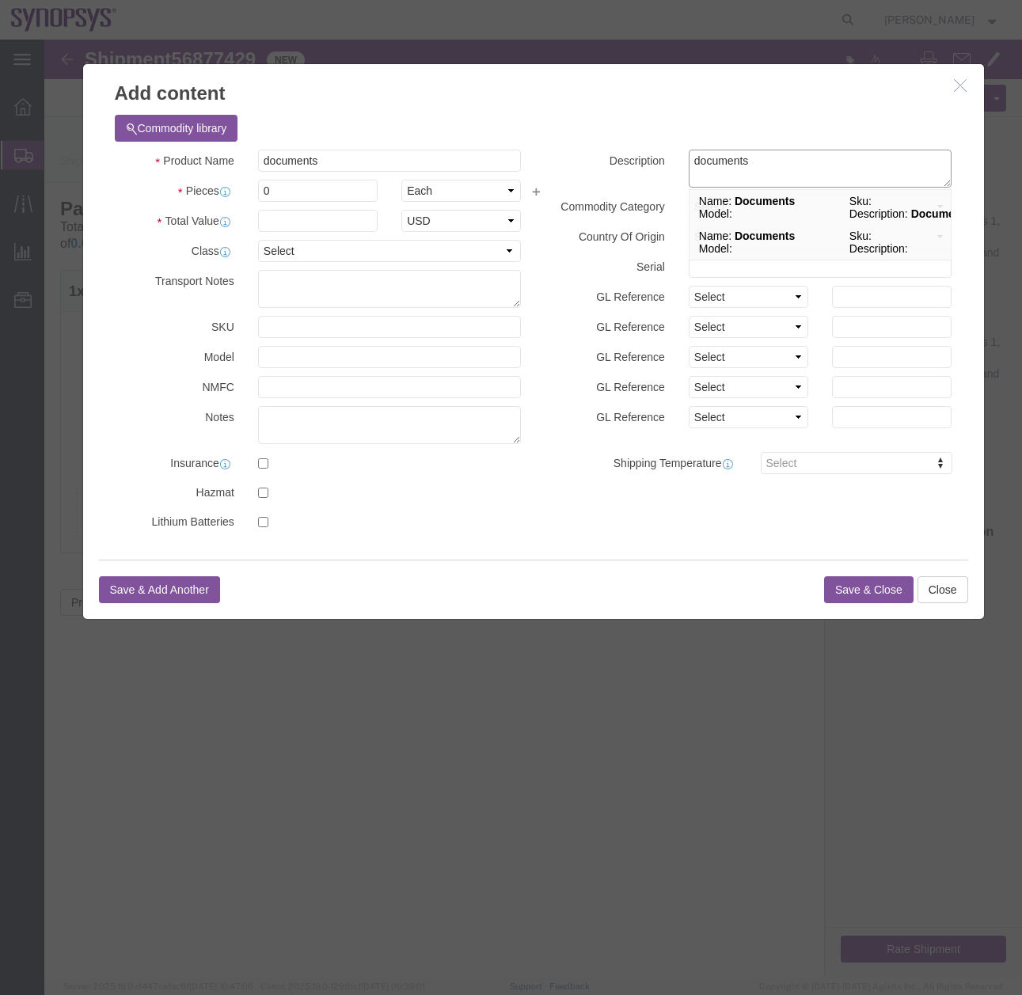
type textarea "documents"
click input "0"
drag, startPoint x: 213, startPoint y: 158, endPoint x: 138, endPoint y: 221, distance: 97.8
click div "Pieces 0 Select Bag Barrels 100Board Feet Bottle Box Blister Pack Carats Can Ca…"
type input "1"
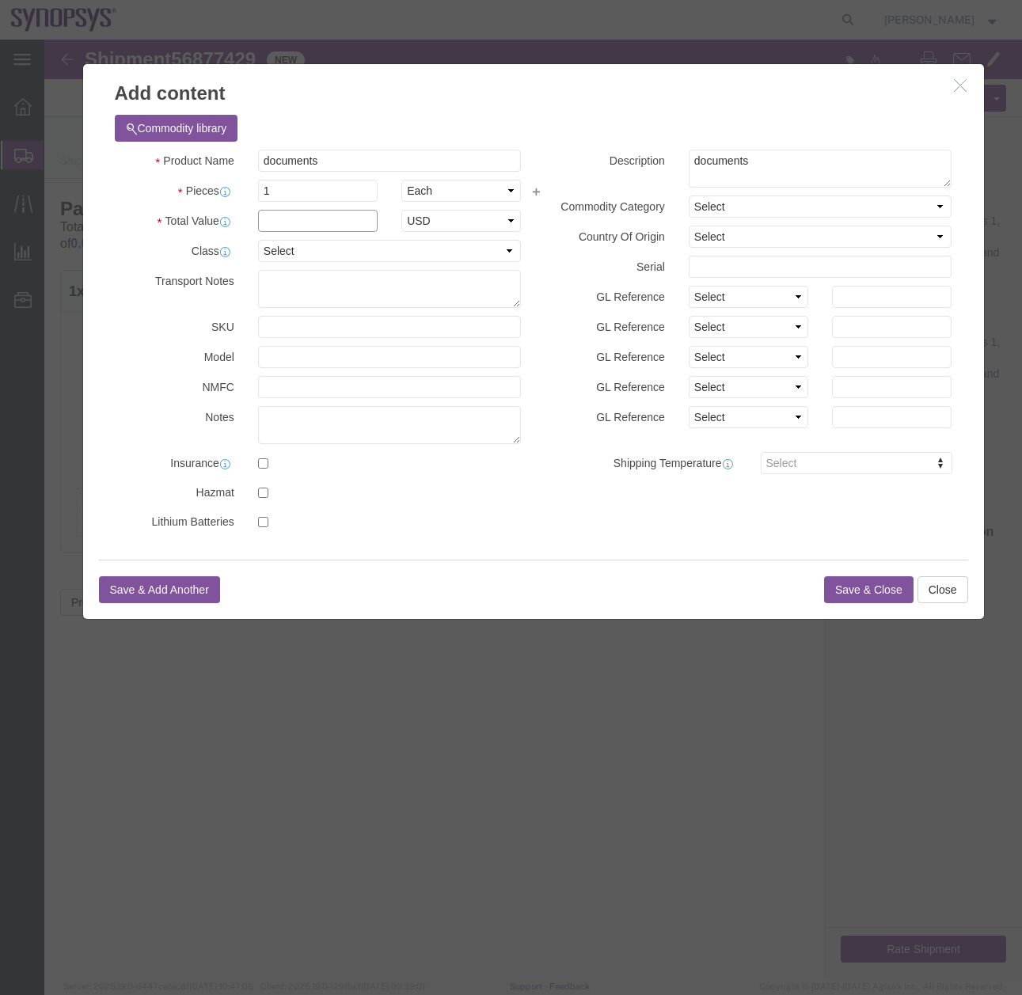
click input "text"
type input "1"
click button "Save & Close"
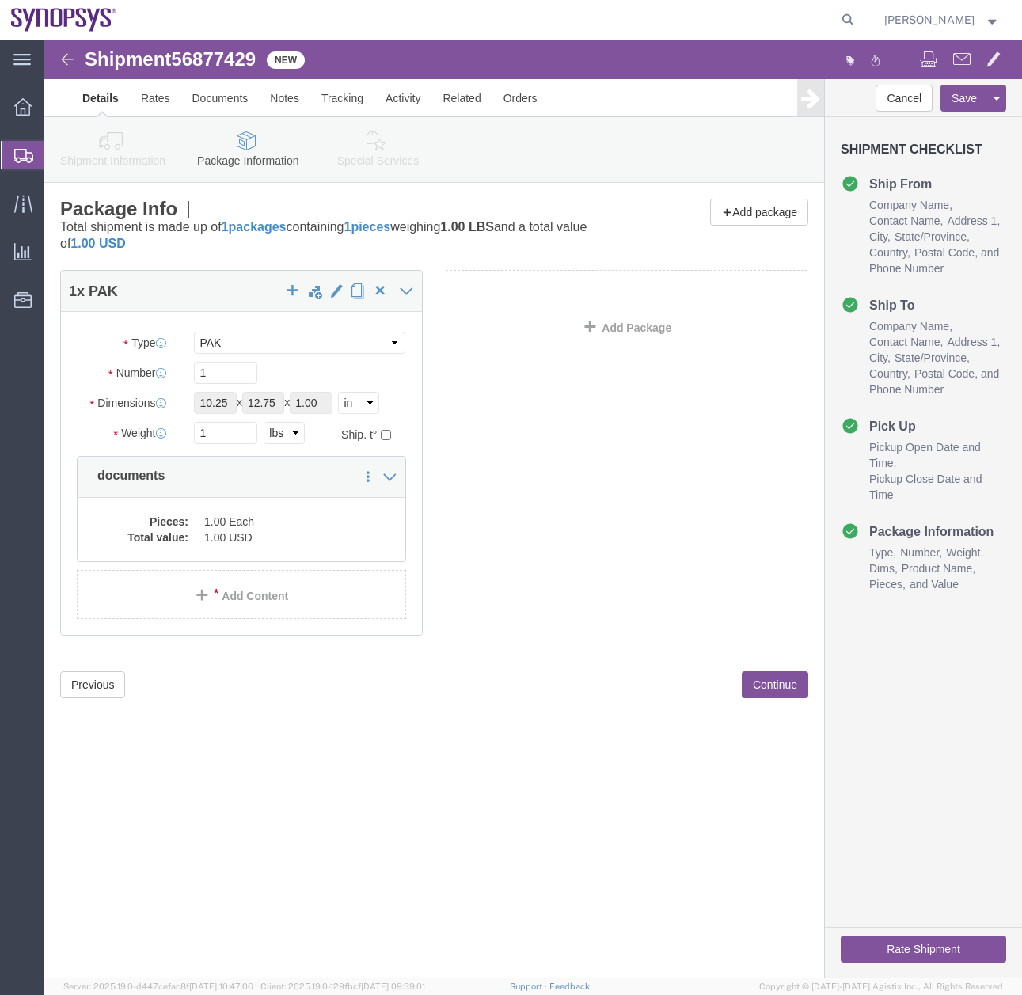
click icon
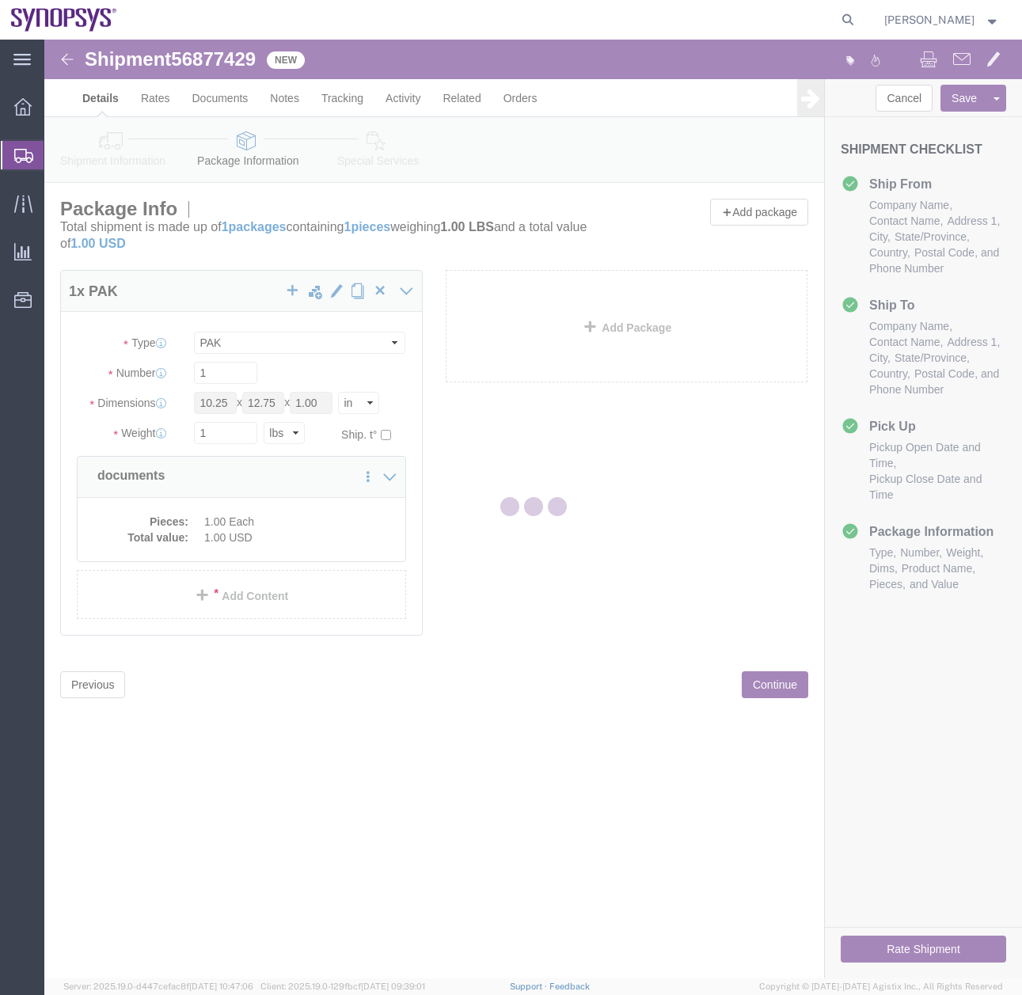
select select
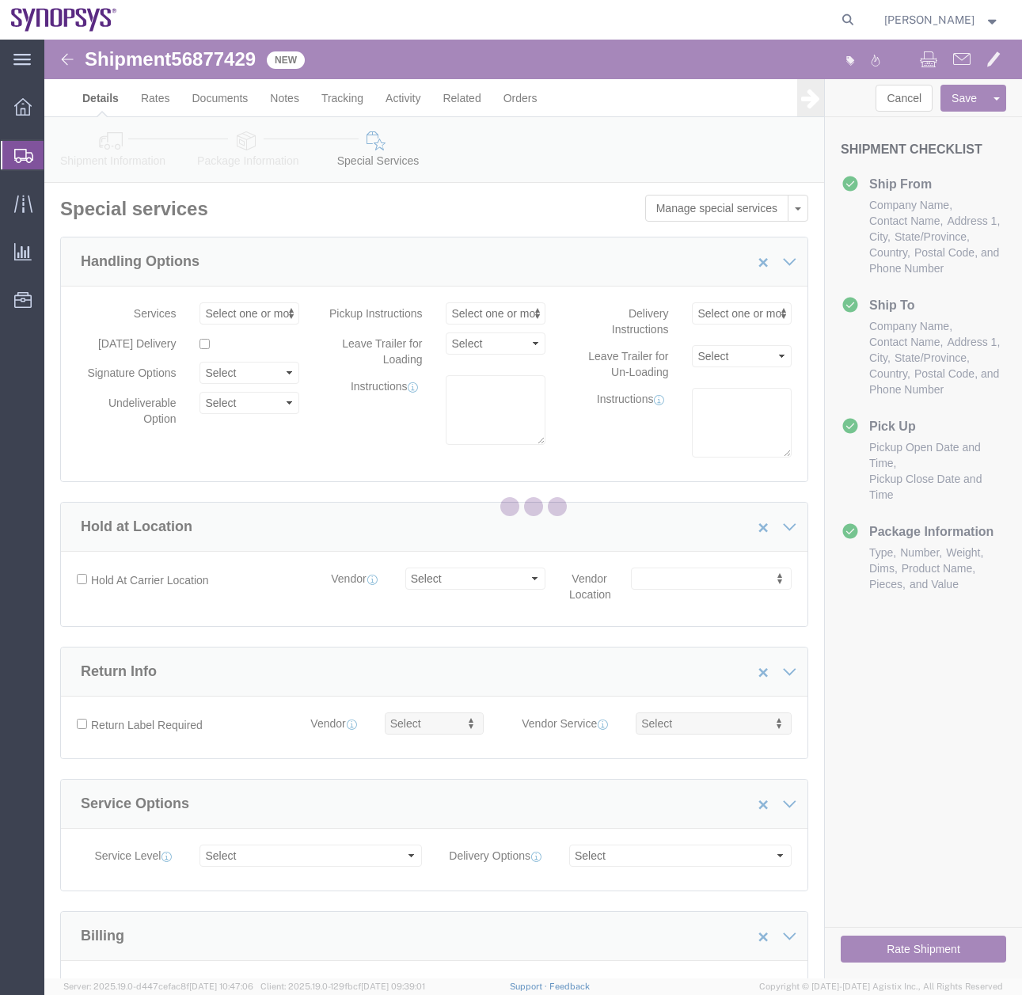
select select "COSTCENTER"
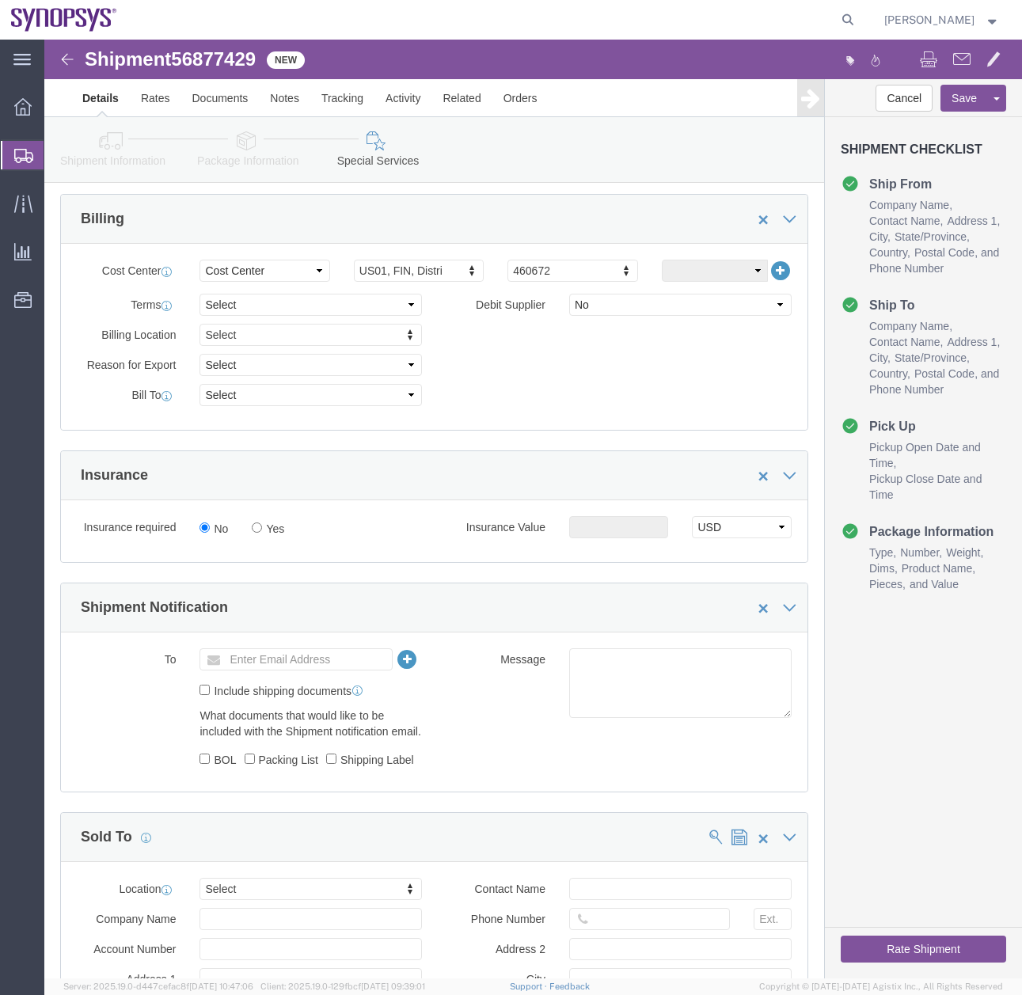
scroll to position [698, 0]
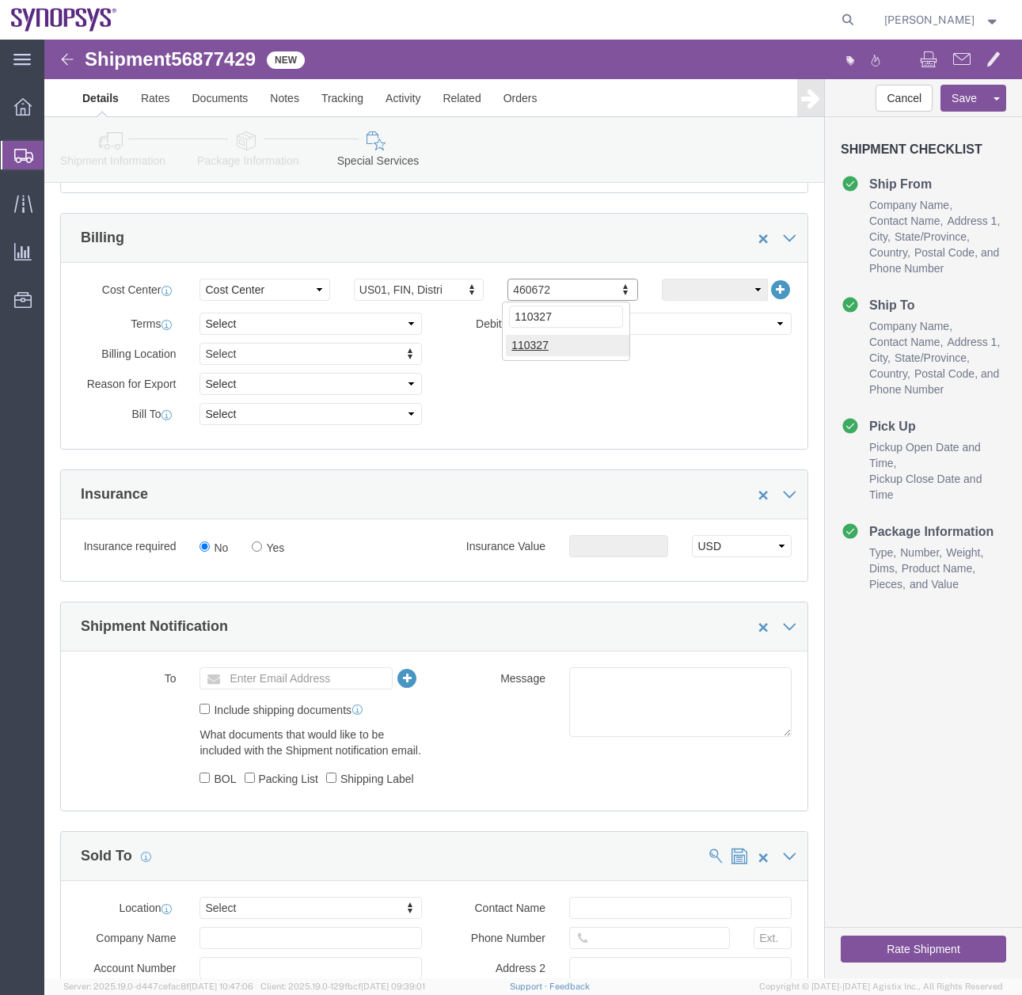
type input "110327"
click button "Rate Shipment"
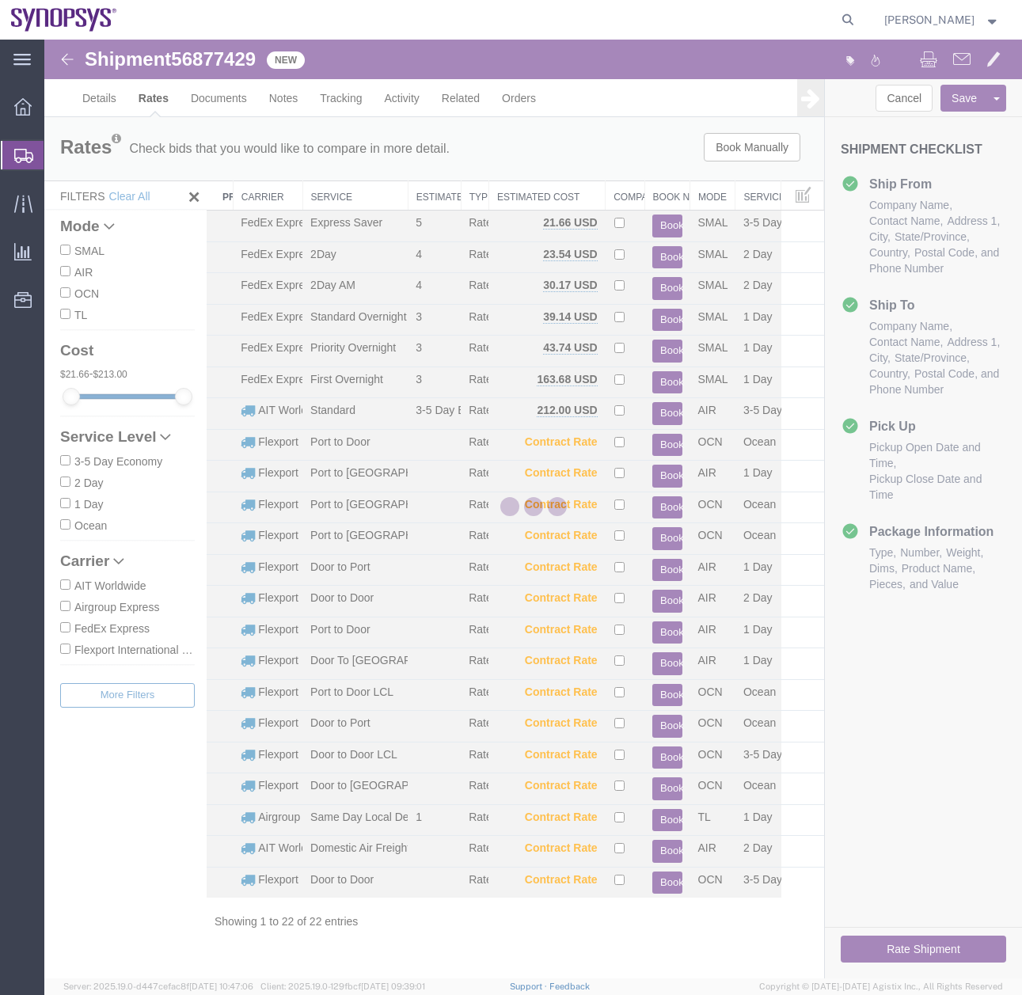
scroll to position [0, 0]
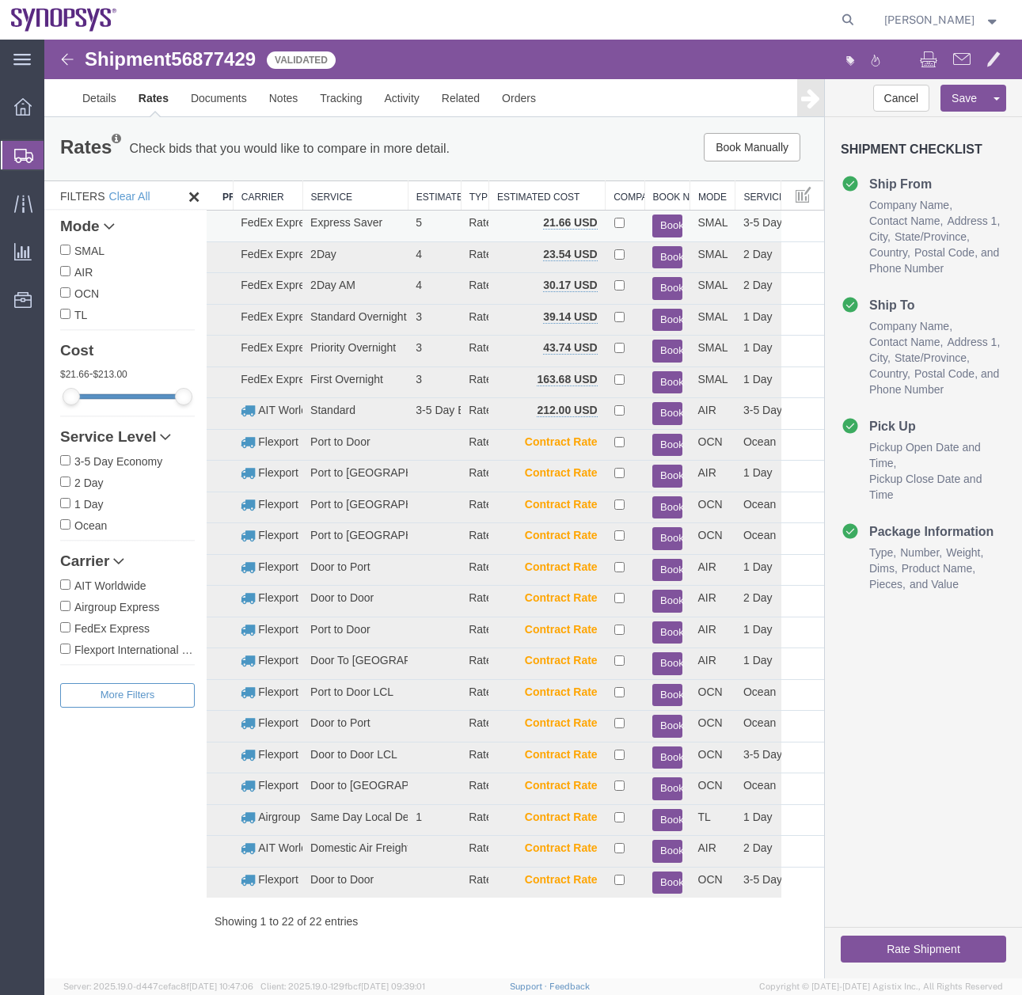
click at [669, 225] on button "Book" at bounding box center [666, 226] width 29 height 23
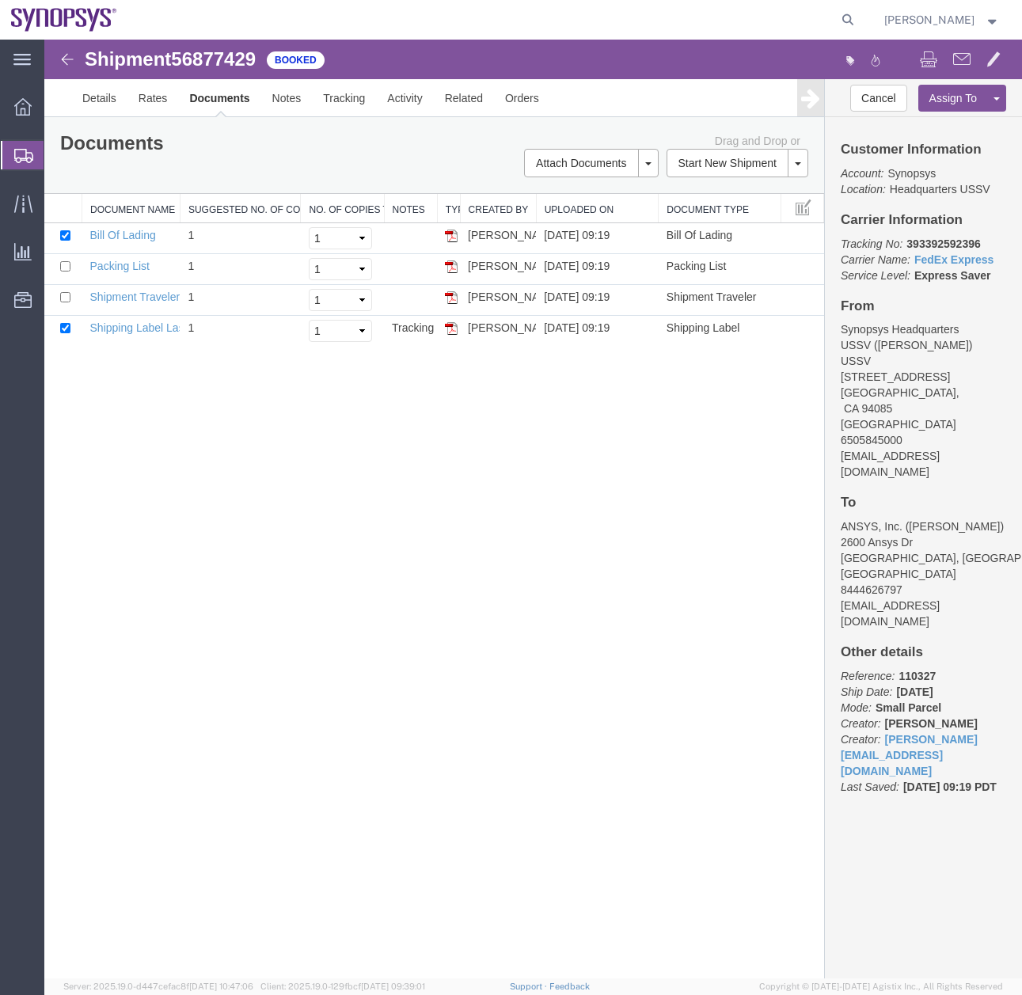
drag, startPoint x: 450, startPoint y: 333, endPoint x: 347, endPoint y: 466, distance: 168.8
click at [450, 333] on img at bounding box center [451, 328] width 13 height 13
click at [22, 157] on icon at bounding box center [23, 156] width 19 height 14
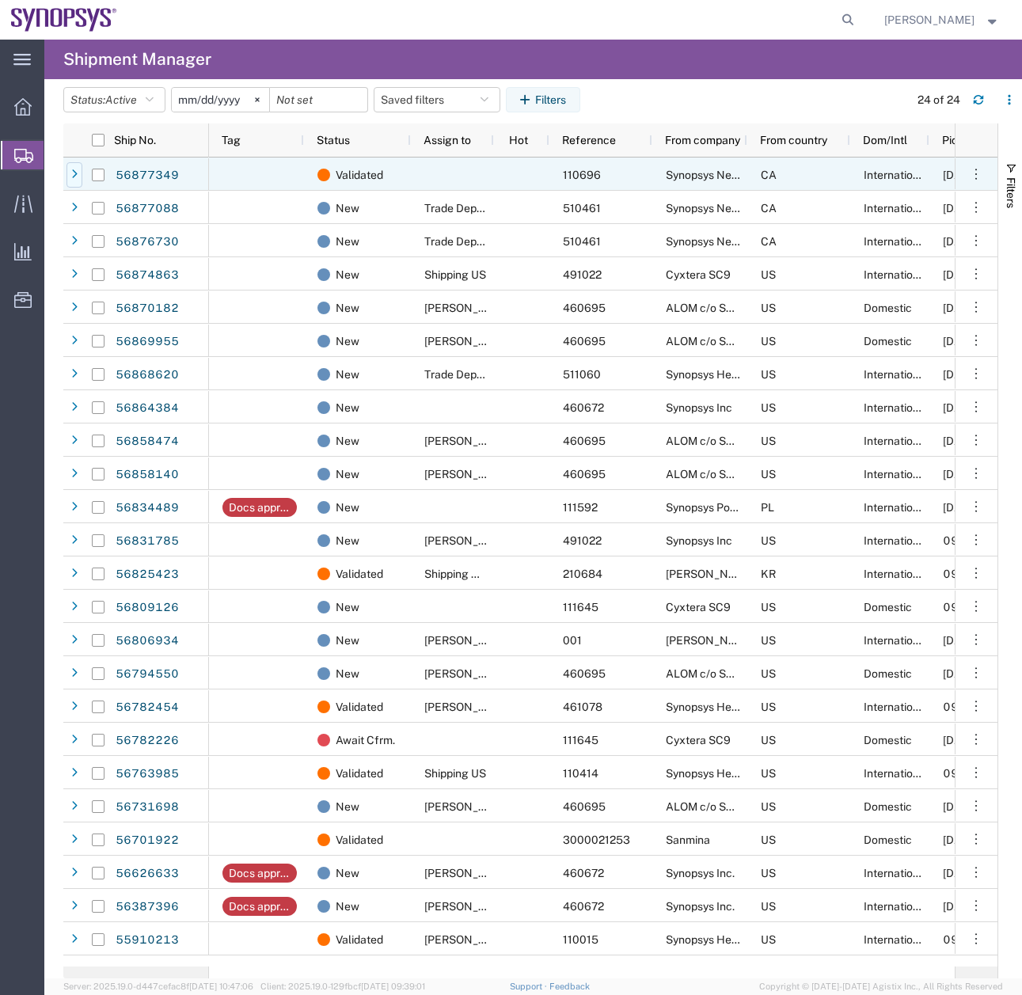
click at [75, 173] on icon at bounding box center [74, 174] width 6 height 11
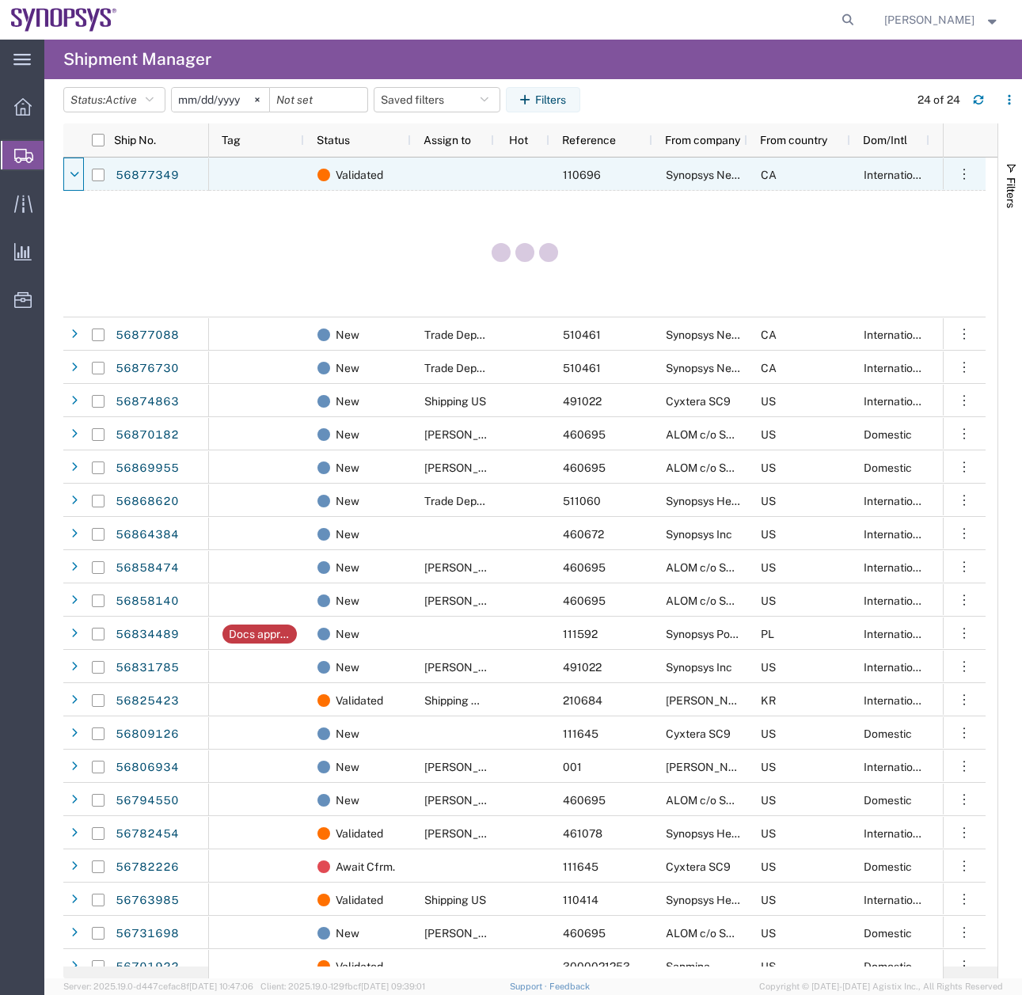
click at [75, 173] on icon at bounding box center [74, 174] width 9 height 11
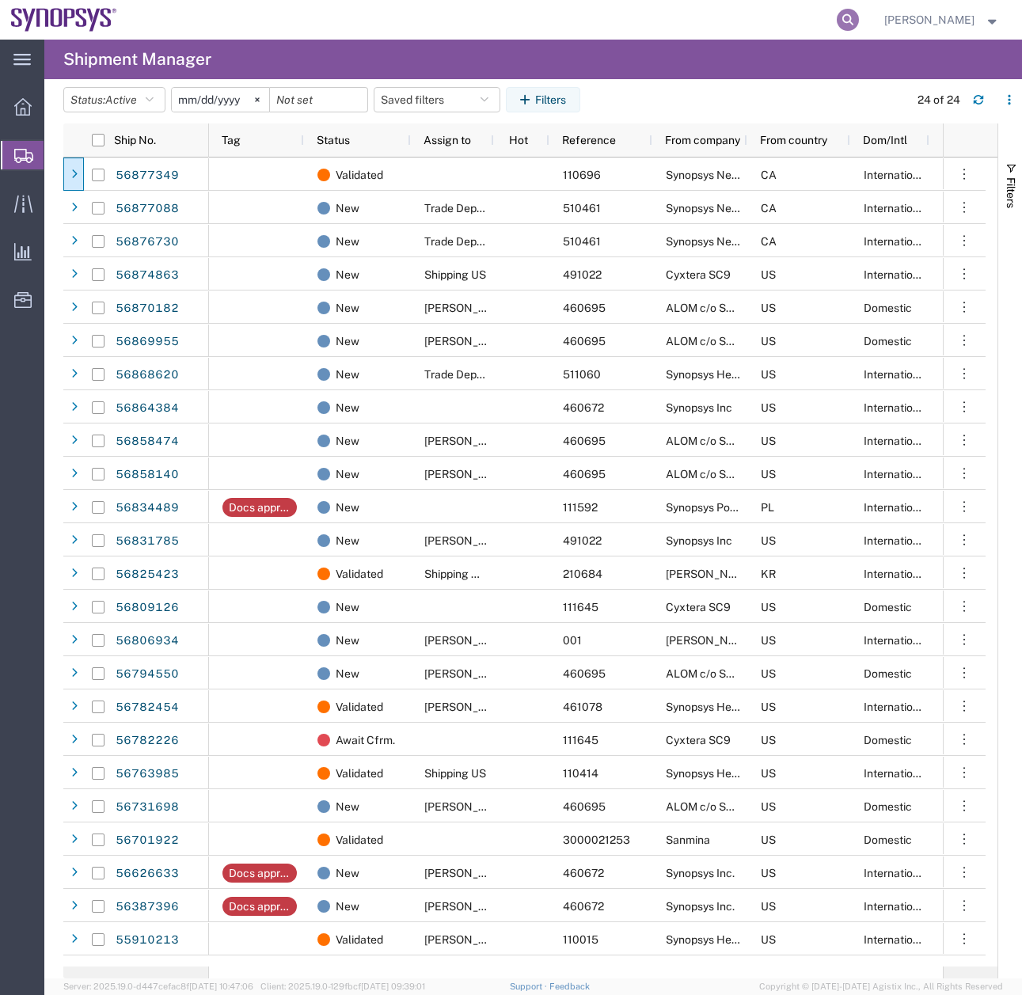
click at [857, 26] on icon at bounding box center [848, 20] width 22 height 22
click at [392, 12] on input "search" at bounding box center [595, 20] width 481 height 38
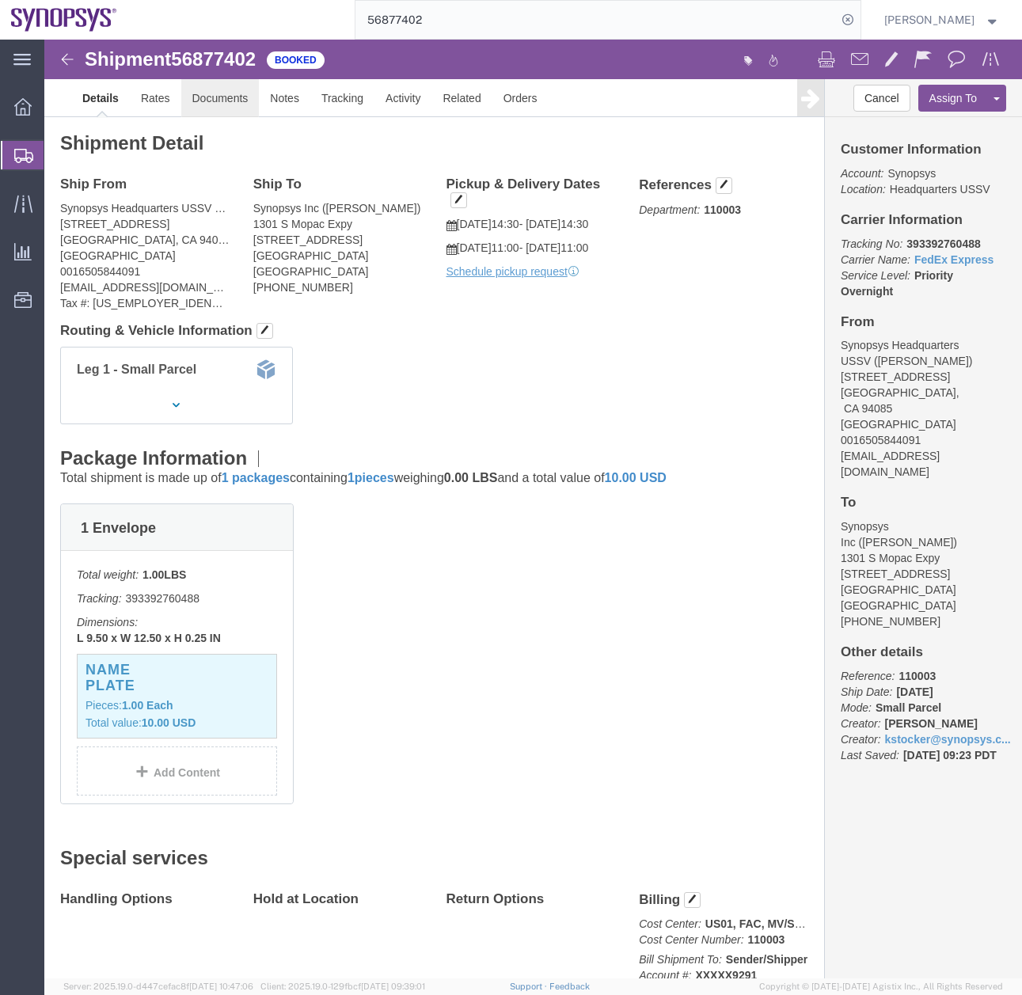
click link "Documents"
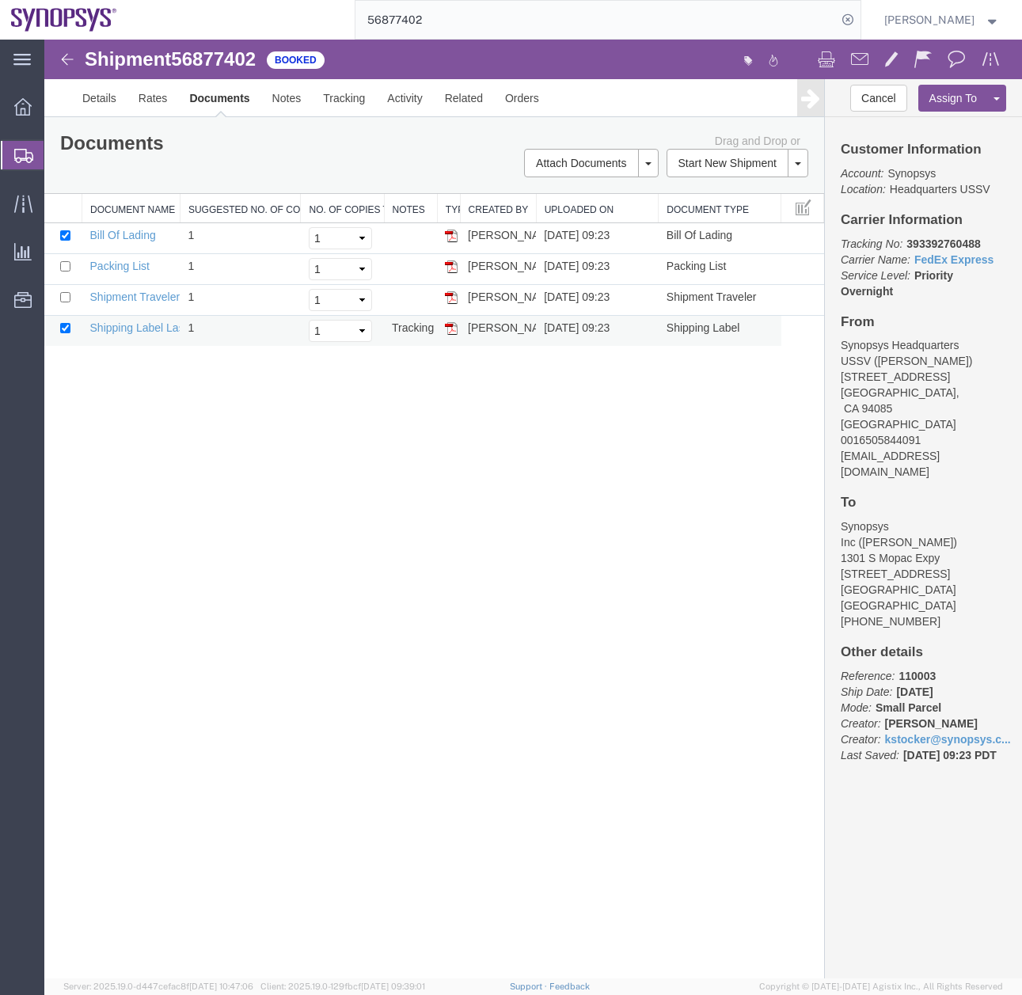
click at [458, 330] on td at bounding box center [448, 331] width 23 height 31
click at [450, 329] on img at bounding box center [451, 328] width 13 height 13
click at [21, 150] on icon at bounding box center [23, 156] width 19 height 14
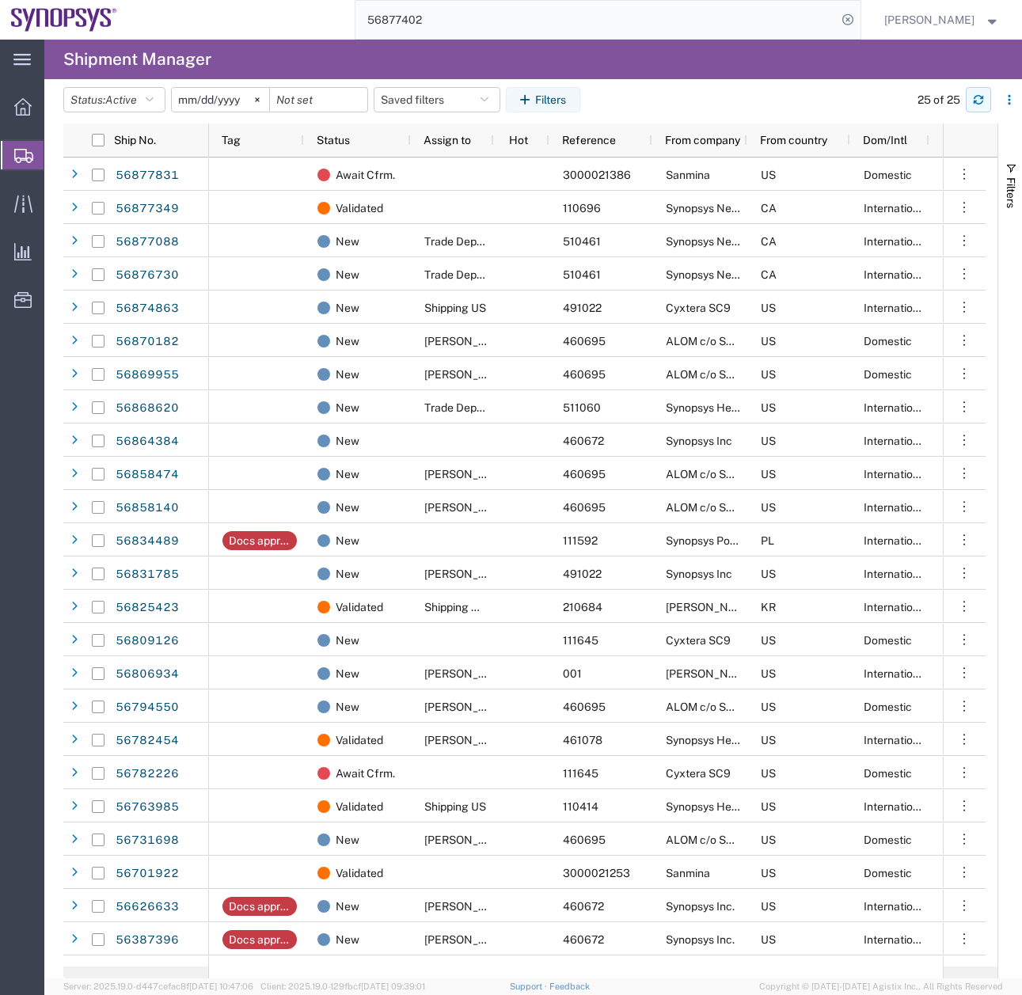
click at [983, 108] on button "button" at bounding box center [978, 99] width 25 height 25
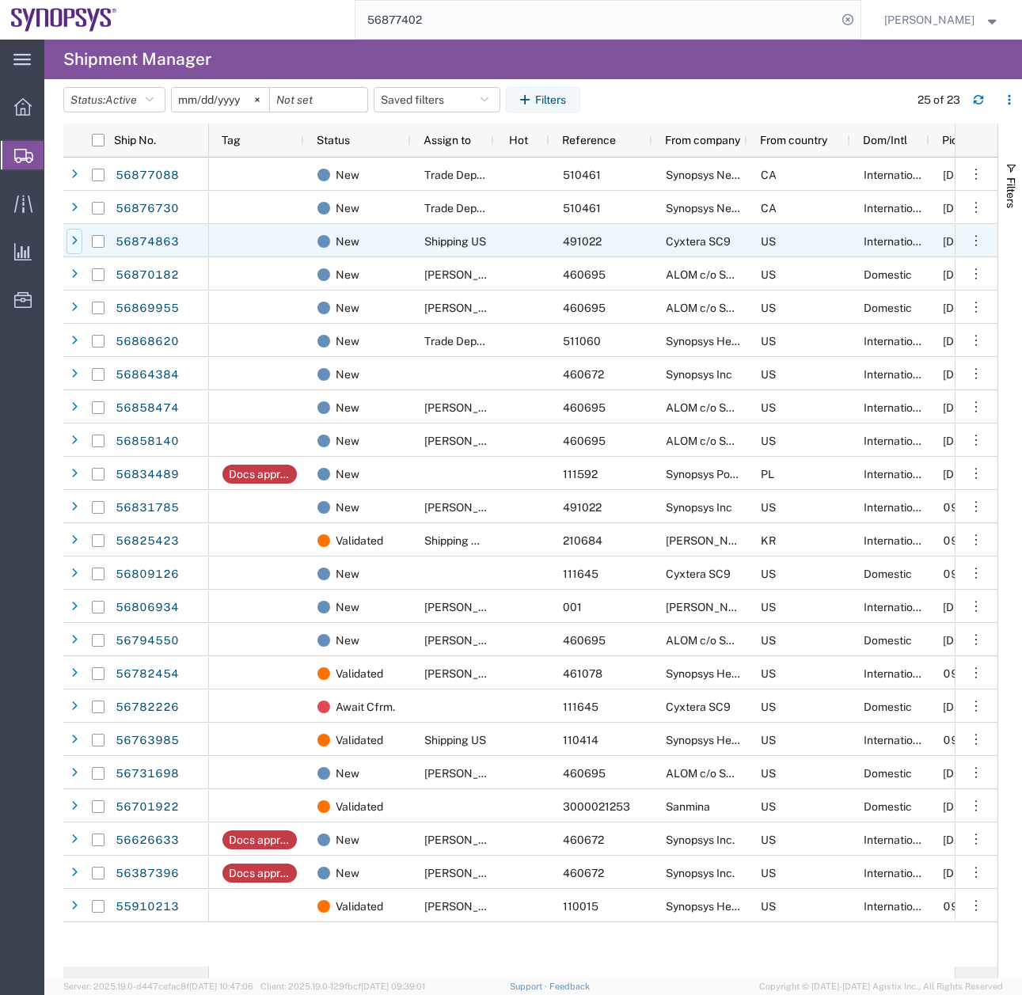
click at [76, 245] on icon at bounding box center [74, 241] width 6 height 11
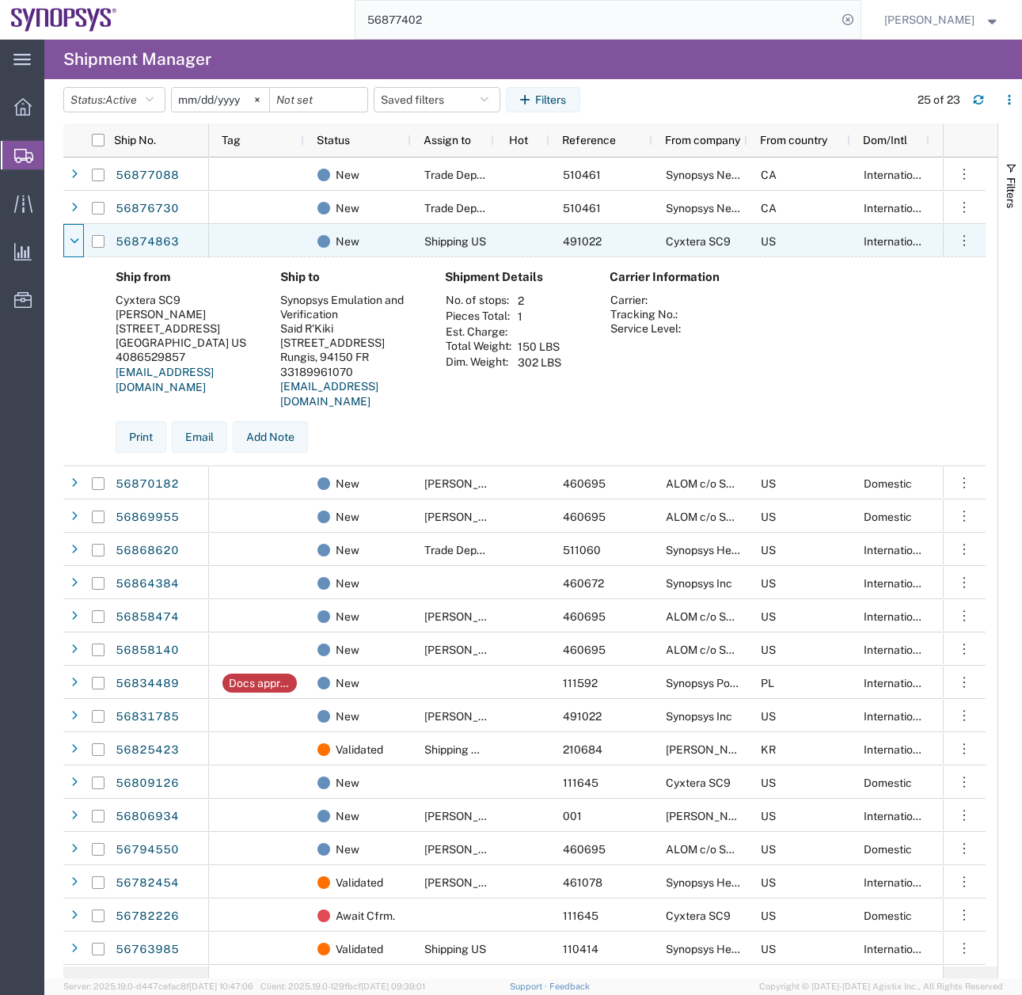
click at [76, 245] on icon at bounding box center [74, 241] width 9 height 11
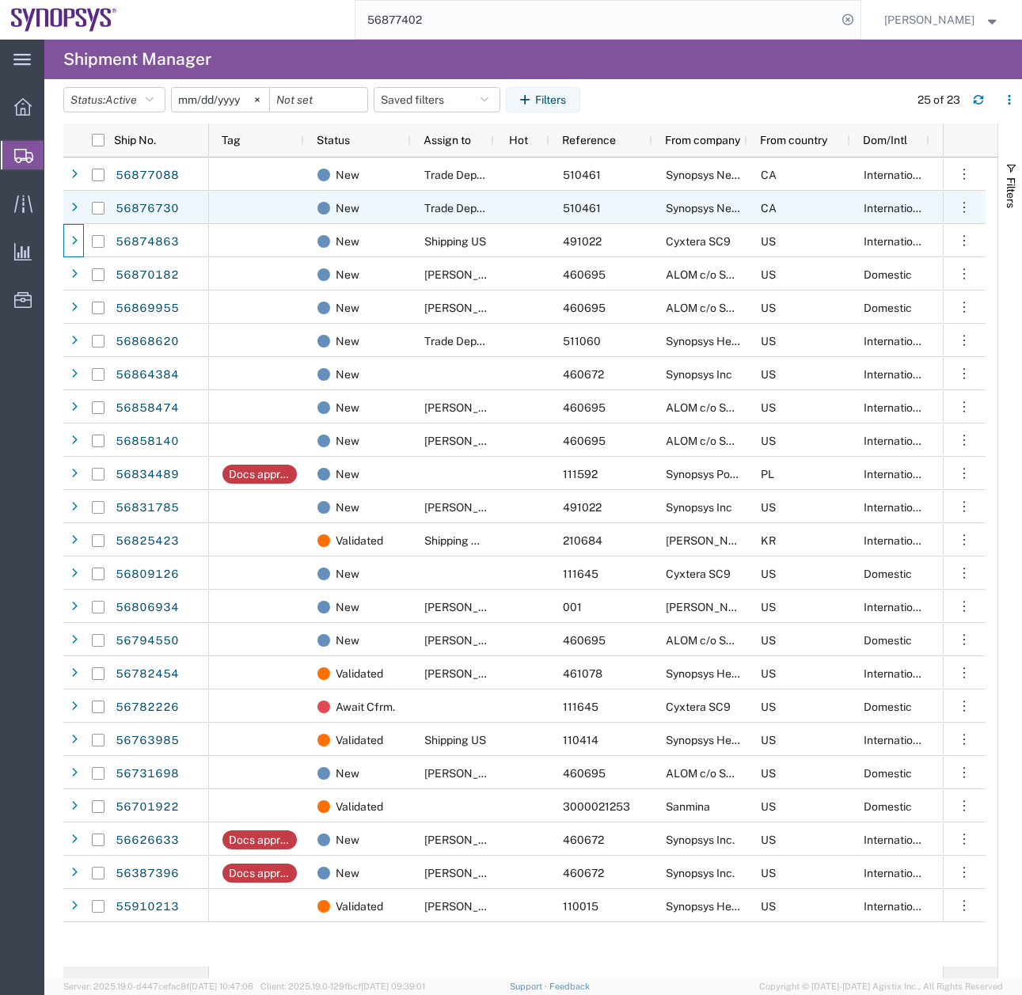
click at [72, 203] on icon at bounding box center [74, 208] width 6 height 11
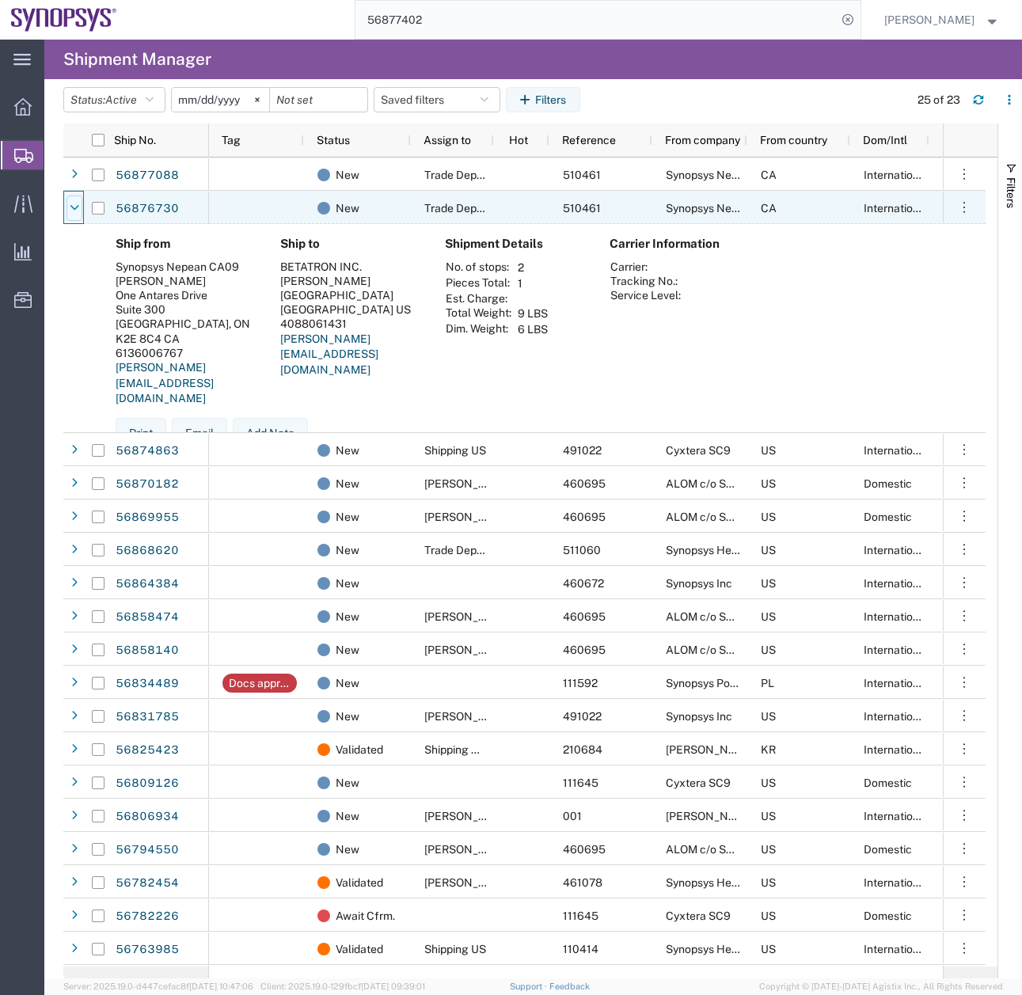
click at [72, 203] on icon at bounding box center [74, 208] width 9 height 11
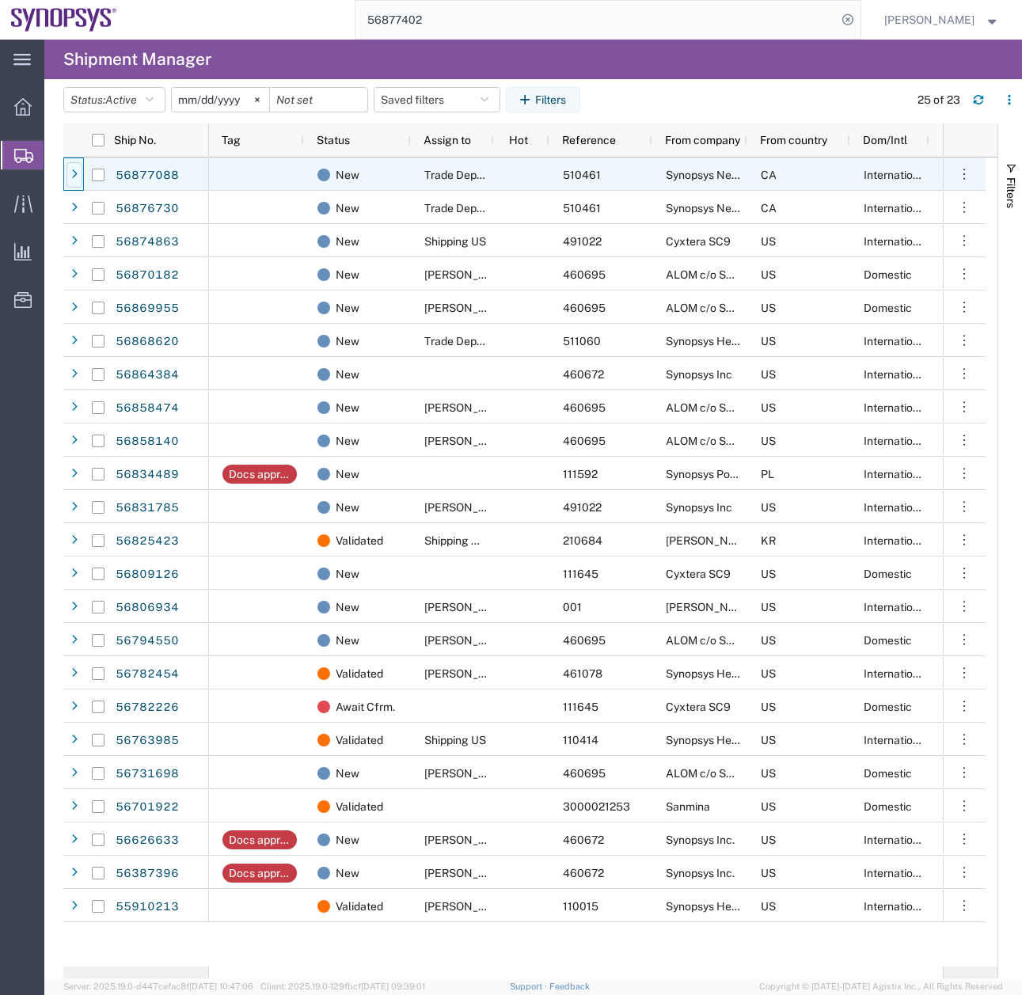
click at [71, 173] on icon at bounding box center [74, 174] width 6 height 11
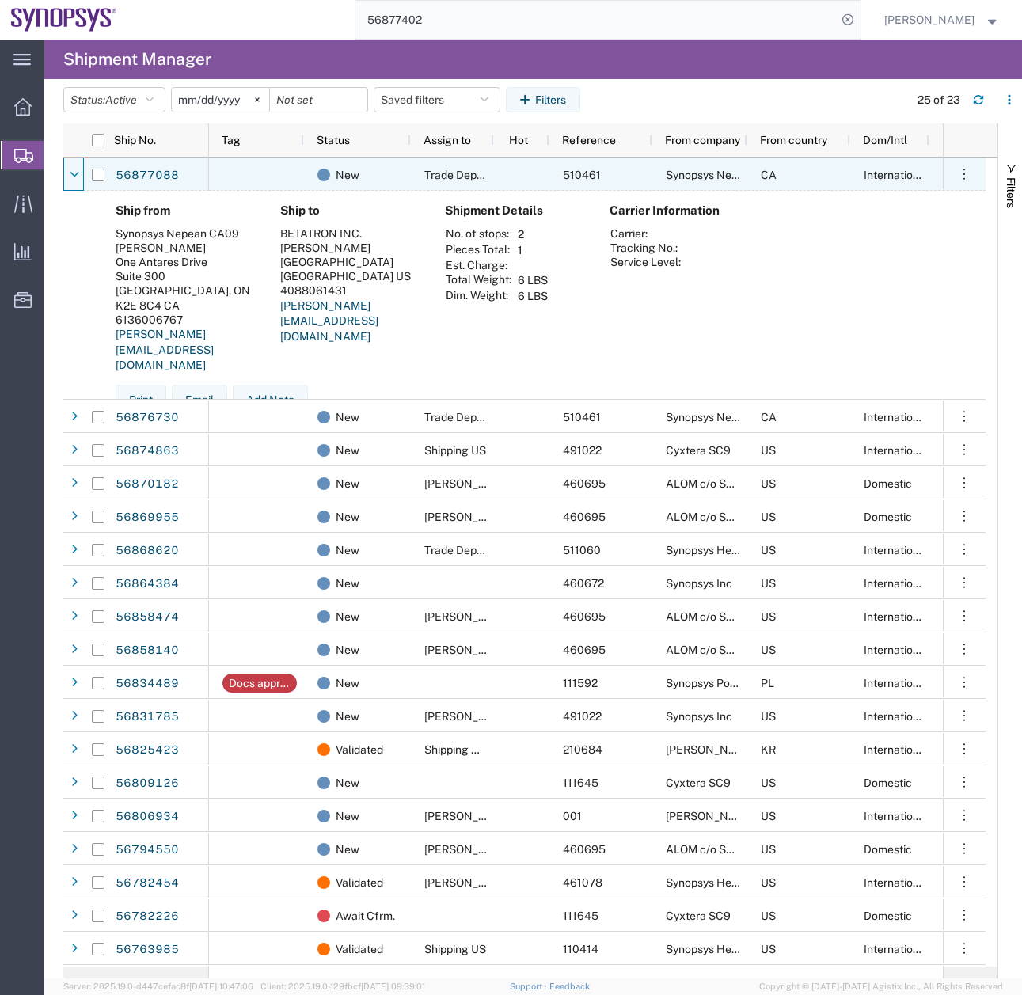
click at [71, 173] on icon at bounding box center [74, 174] width 9 height 11
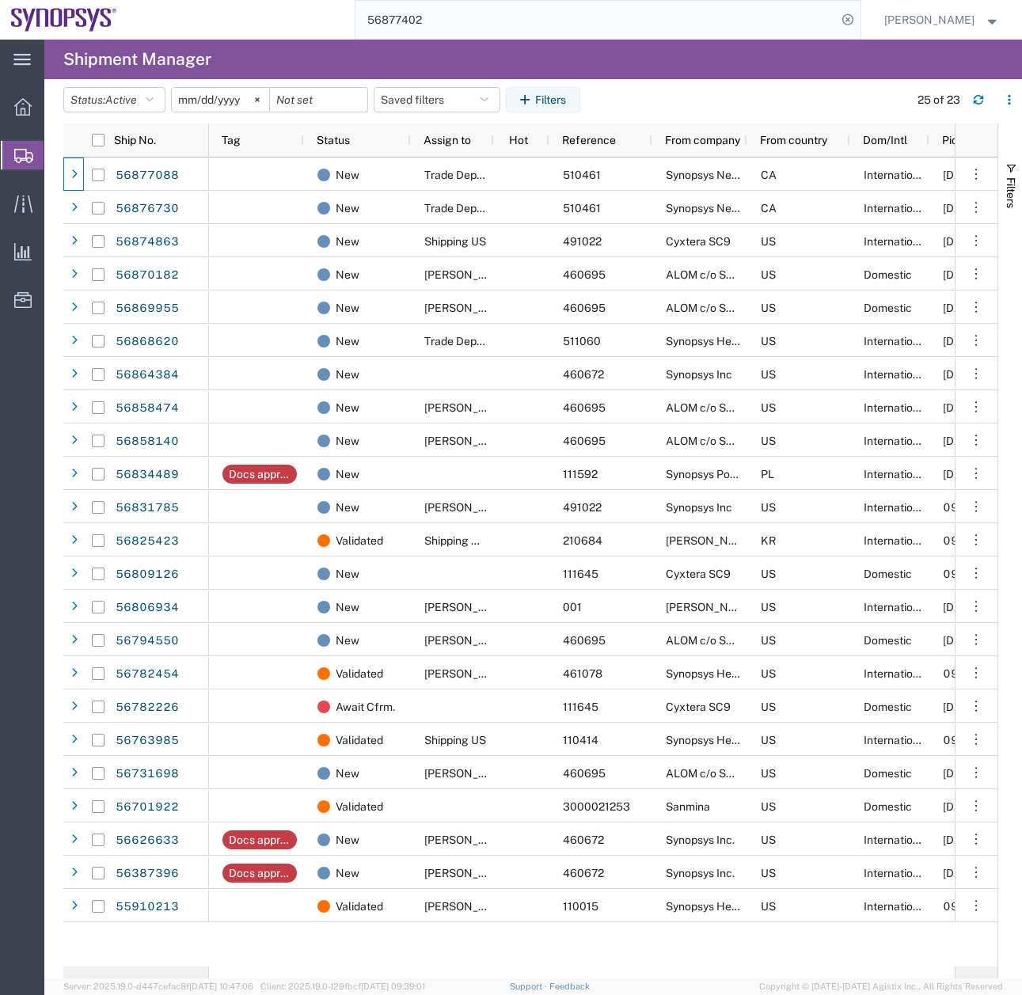
click at [473, 15] on input "56877402" at bounding box center [595, 20] width 481 height 38
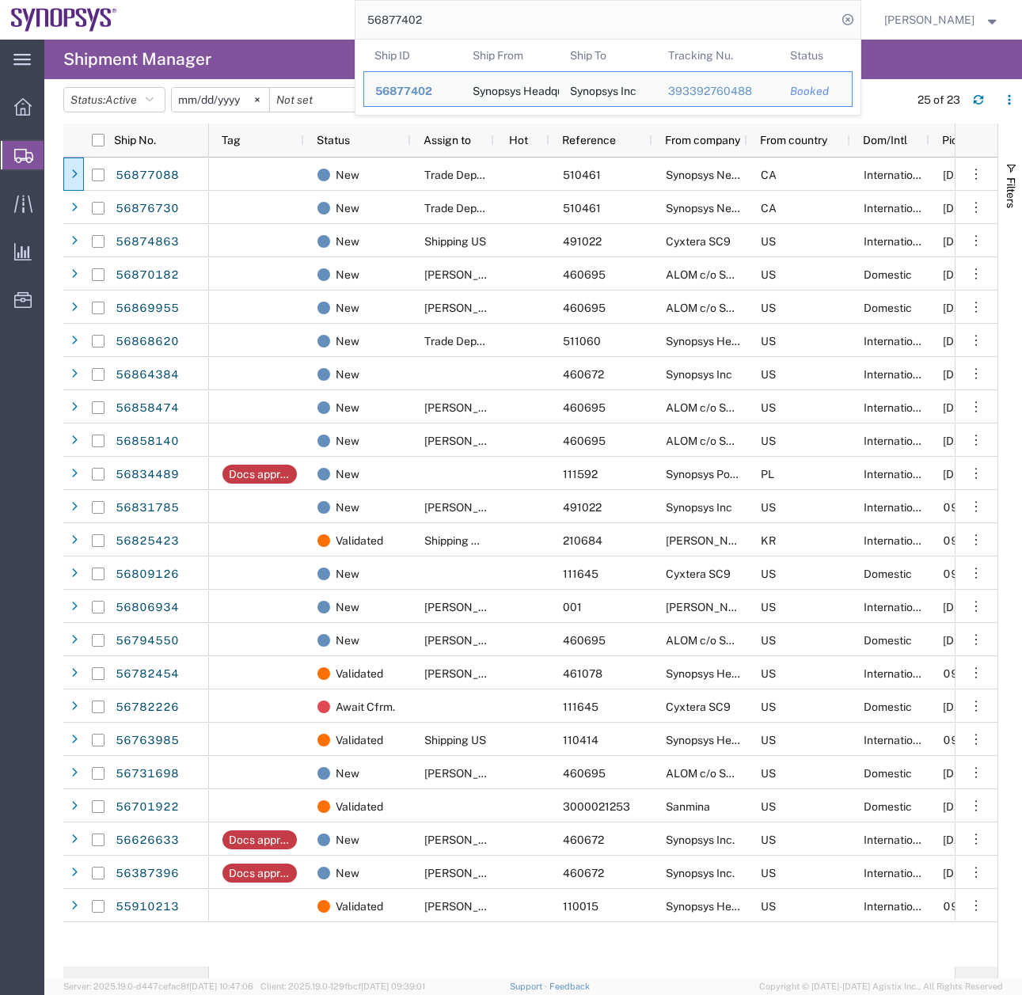
drag, startPoint x: 409, startPoint y: 17, endPoint x: 325, endPoint y: 24, distance: 85.0
click at [337, 24] on div "56877402 Ship ID Ship From Ship To Tracking Nu. Status Ship ID 56877402 Ship Fr…" at bounding box center [494, 20] width 733 height 40
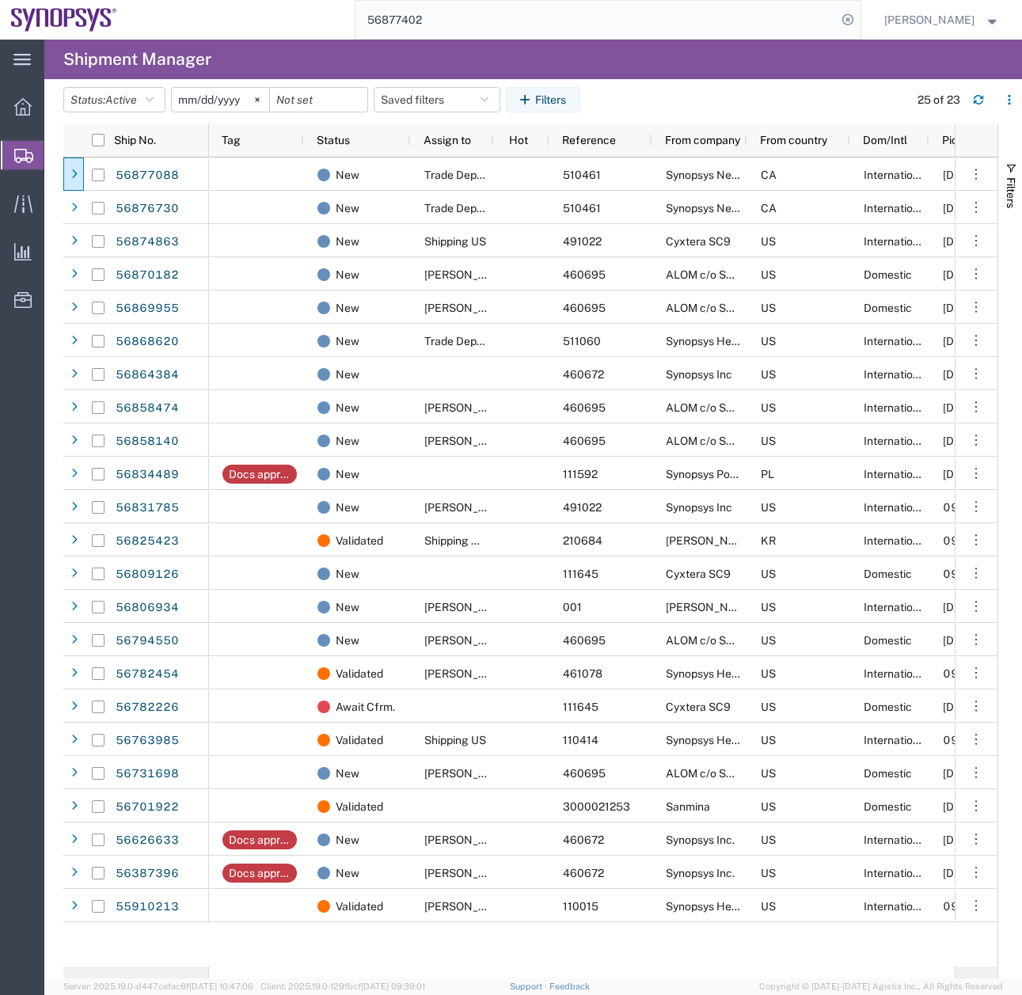
paste input "392728129150"
type input "392728129150"
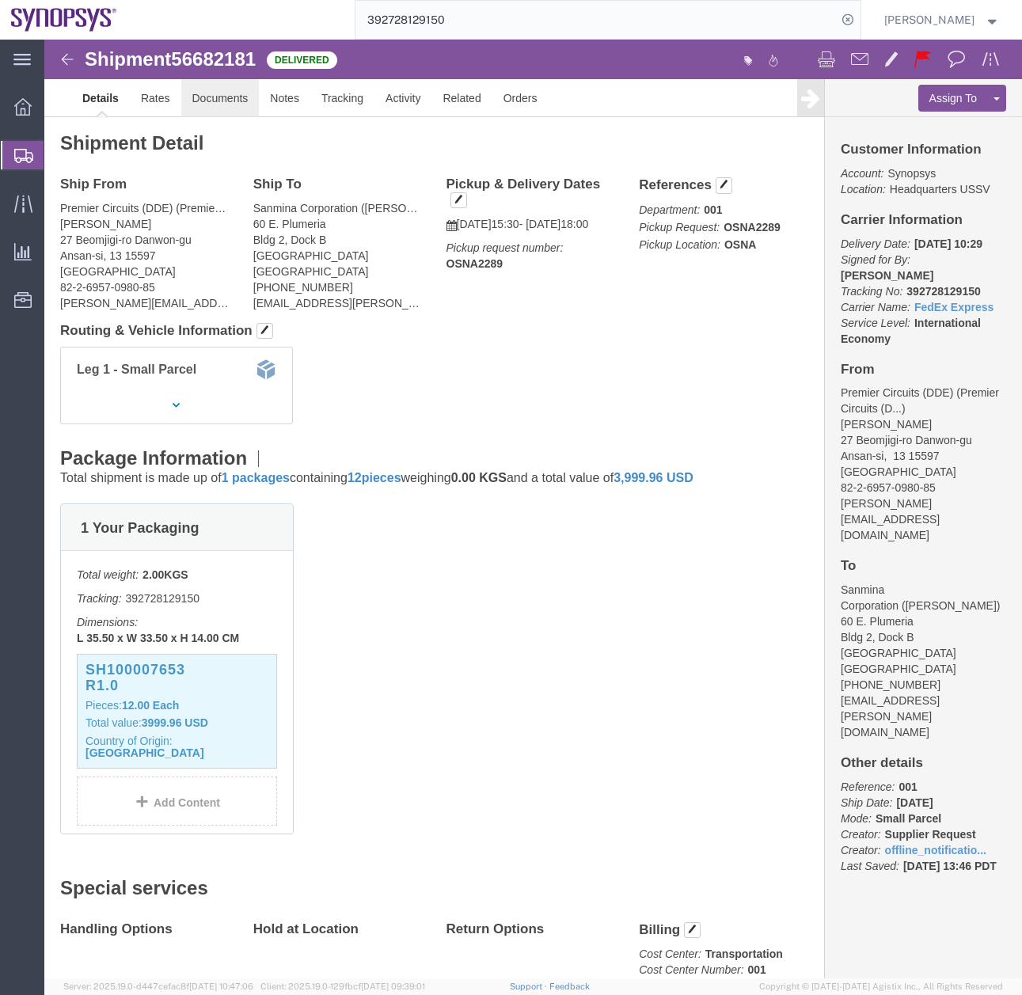
click link "Documents"
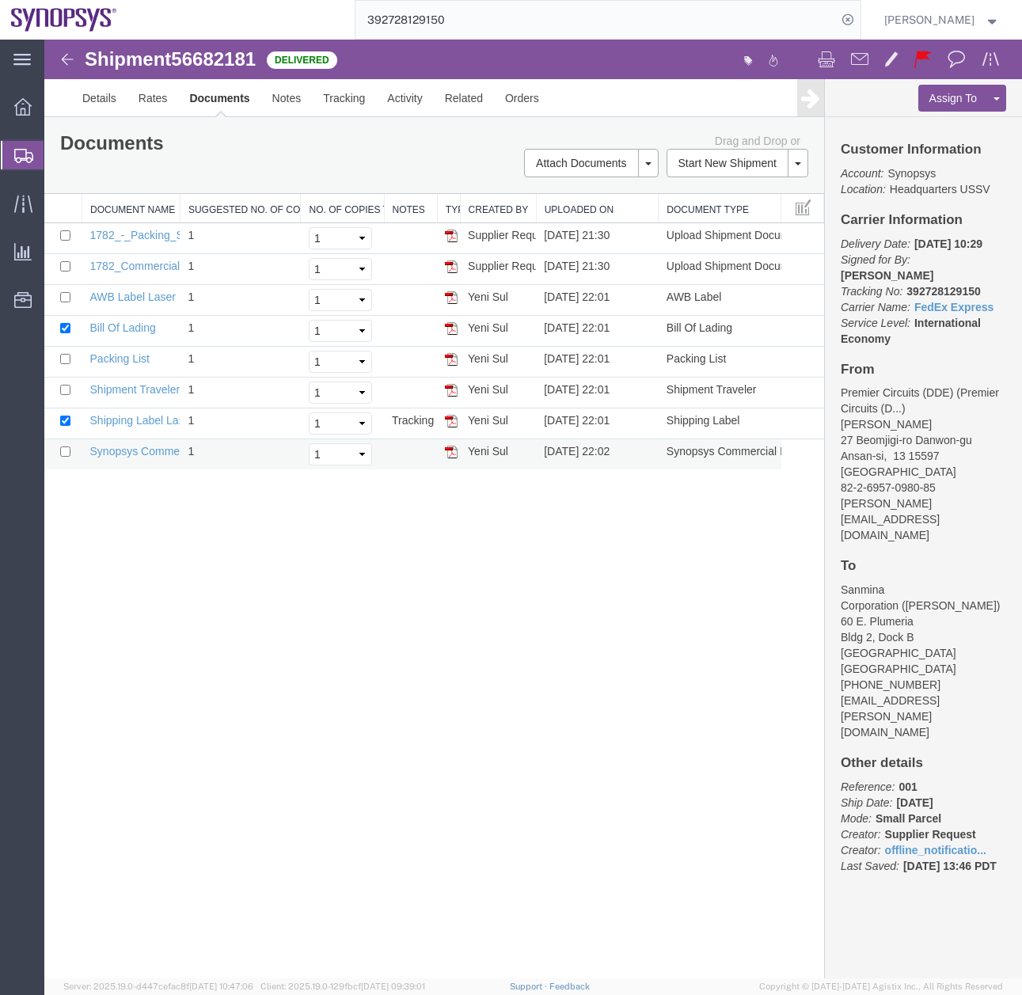
click at [459, 453] on td at bounding box center [448, 454] width 23 height 31
click at [450, 453] on img at bounding box center [451, 452] width 13 height 13
click at [94, 100] on link "Details" at bounding box center [99, 98] width 56 height 38
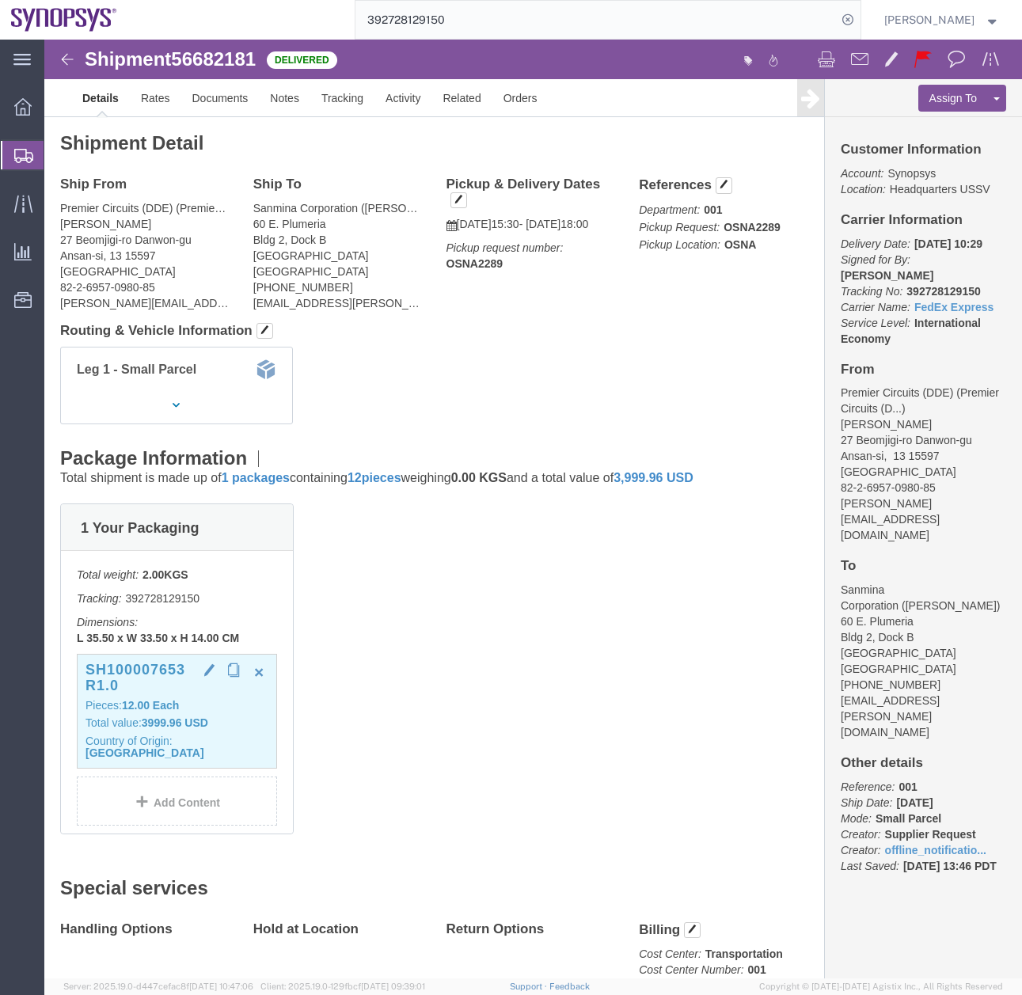
click p "Pieces: 12.00 Each"
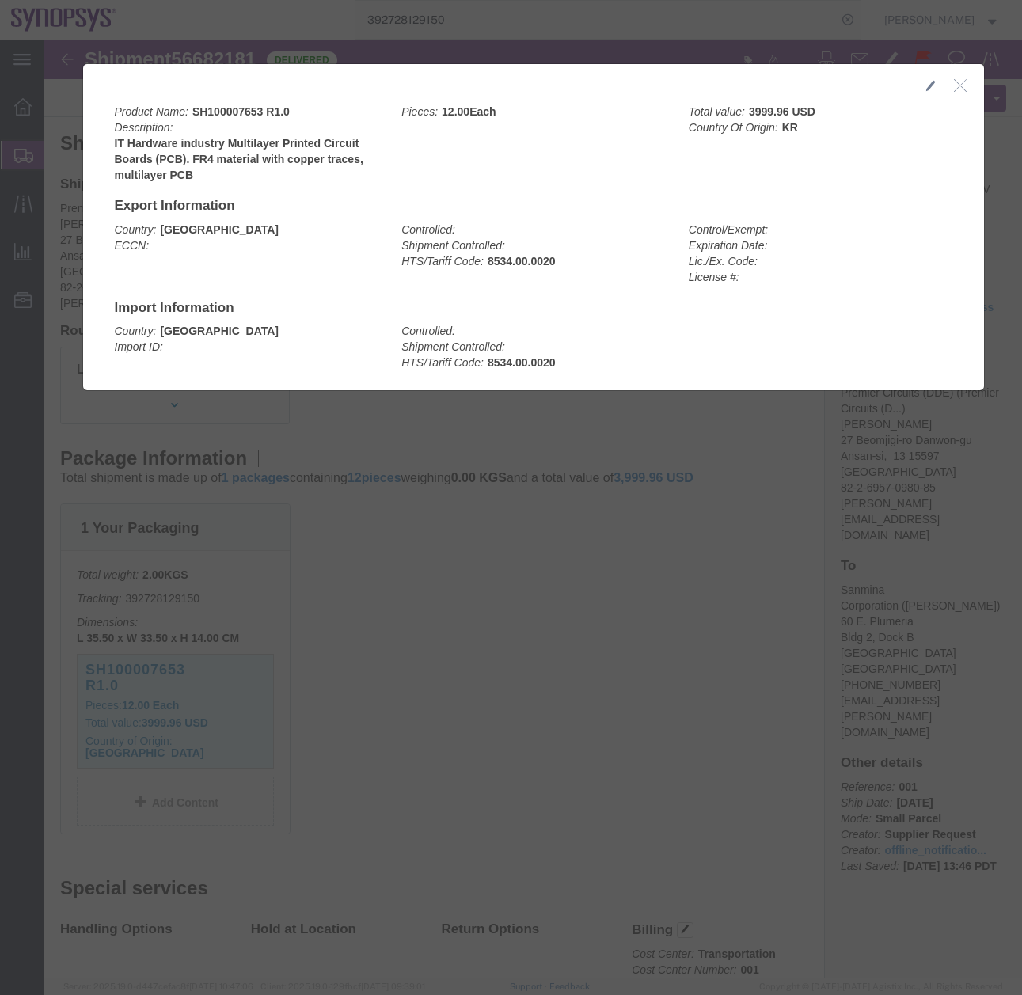
click icon "button"
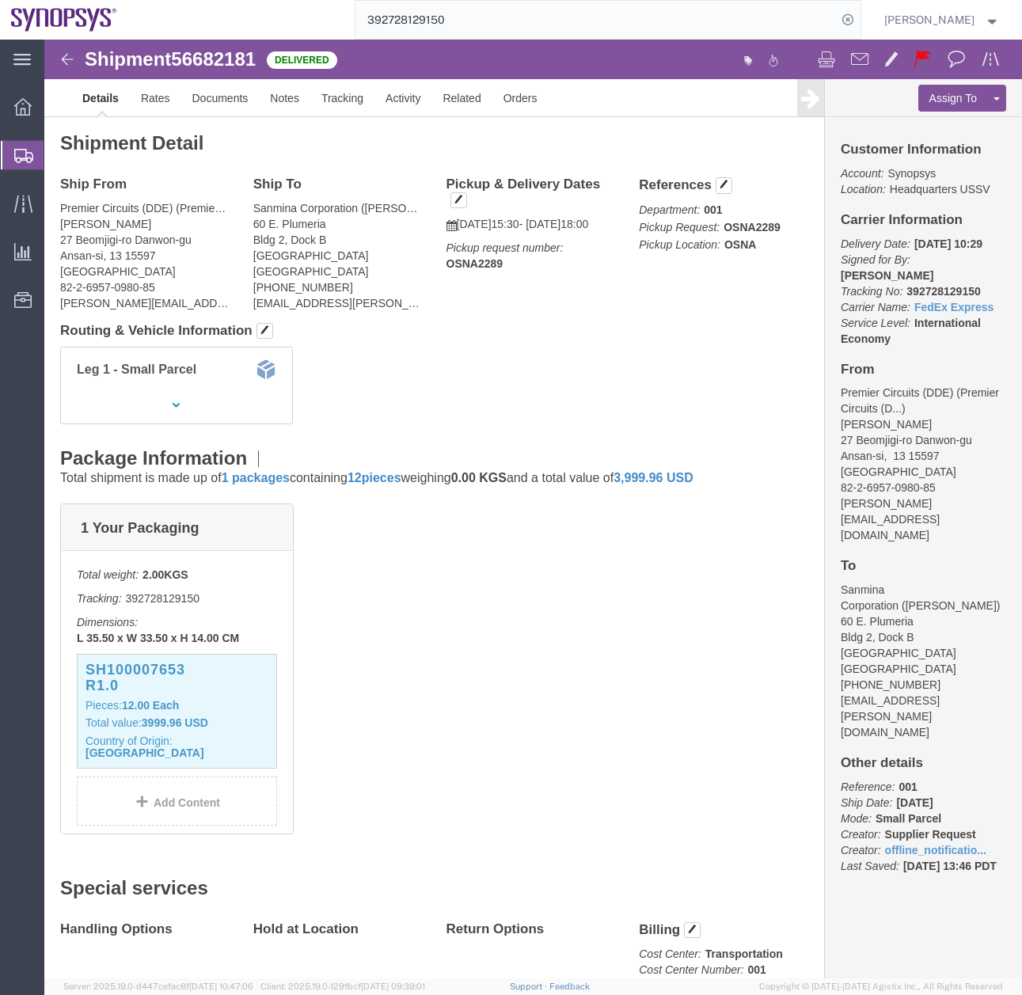
click link "Details"
click at [17, 155] on icon at bounding box center [23, 156] width 19 height 14
